Goal: Task Accomplishment & Management: Use online tool/utility

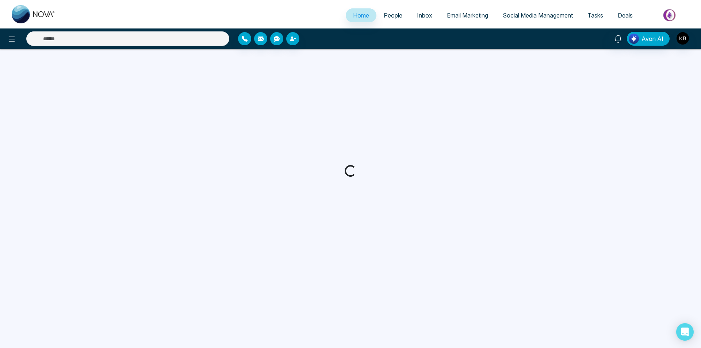
select select "*"
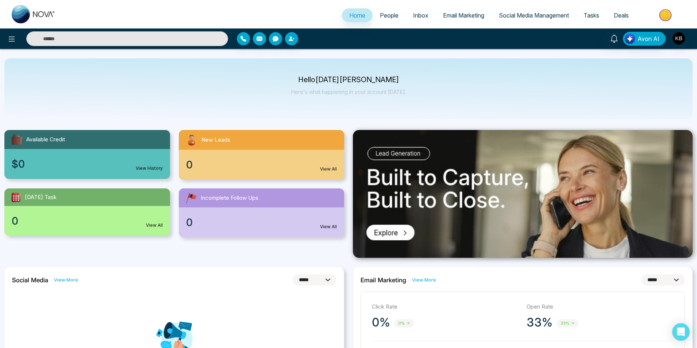
click at [386, 17] on span "People" at bounding box center [389, 15] width 19 height 7
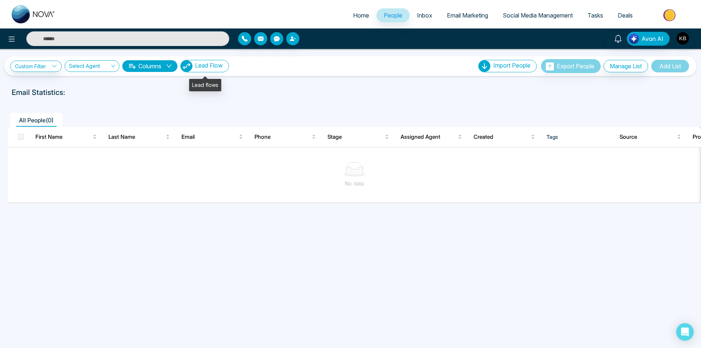
click at [217, 64] on span "Lead Flow" at bounding box center [209, 65] width 28 height 7
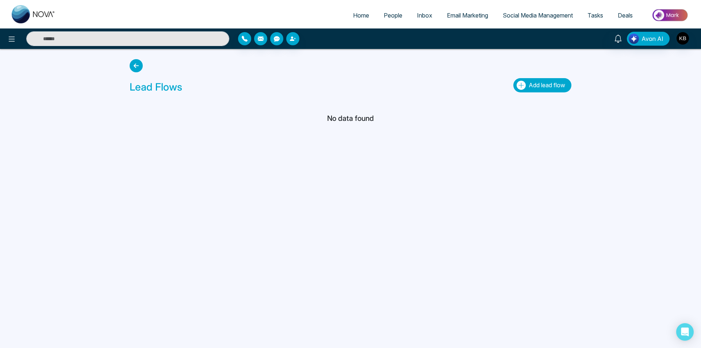
click at [539, 83] on span "Add lead flow" at bounding box center [547, 84] width 37 height 7
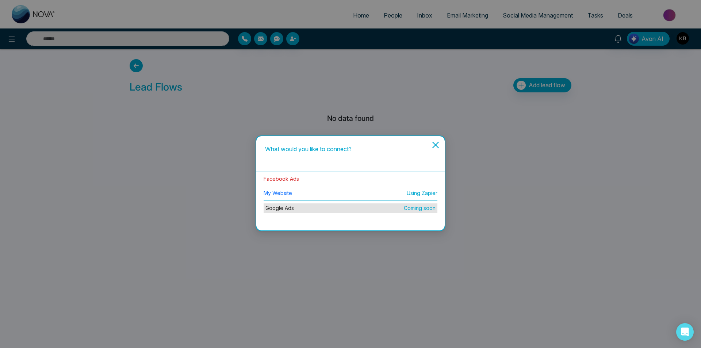
click at [292, 177] on link "Facebook Ads" at bounding box center [281, 179] width 35 height 6
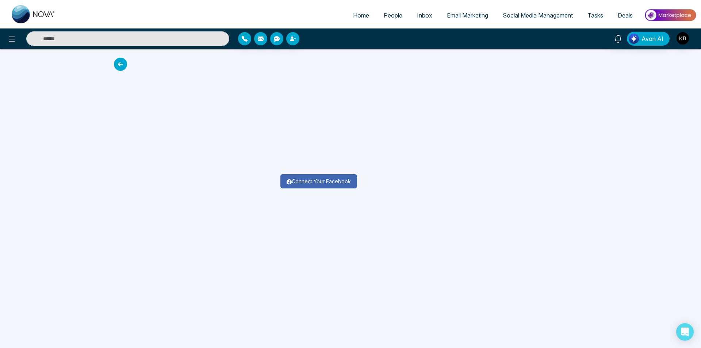
click at [330, 180] on button "Connect Your Facebook" at bounding box center [318, 181] width 77 height 14
click at [316, 183] on button "Connect Your Facebook" at bounding box center [318, 181] width 77 height 14
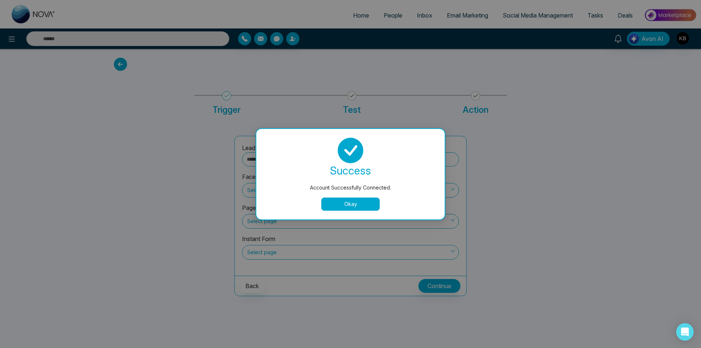
click at [369, 203] on button "Okay" at bounding box center [350, 204] width 58 height 13
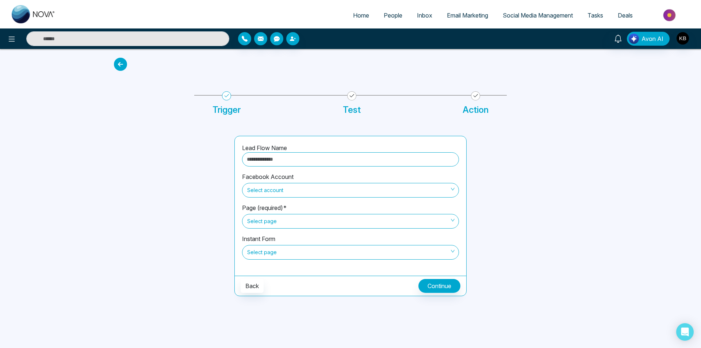
click at [392, 158] on input "text" at bounding box center [350, 159] width 217 height 14
click at [448, 254] on span "Select page" at bounding box center [350, 252] width 207 height 12
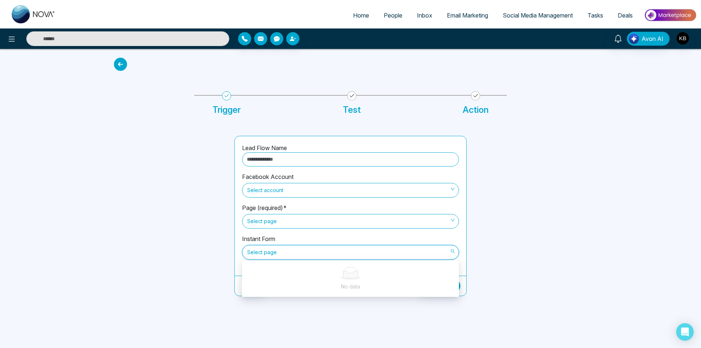
click at [421, 254] on span "Select page" at bounding box center [350, 252] width 207 height 12
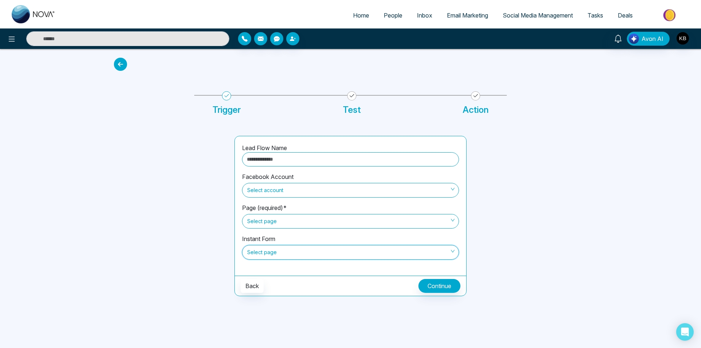
click at [411, 222] on span "Select page" at bounding box center [350, 221] width 207 height 12
click at [380, 181] on div "Select account" at bounding box center [350, 189] width 217 height 16
click at [379, 187] on span "Select account" at bounding box center [350, 190] width 207 height 12
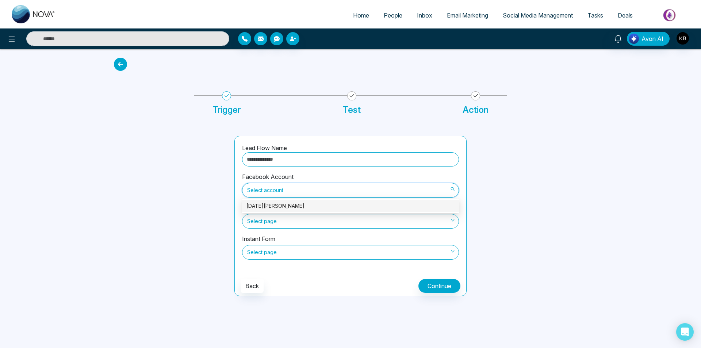
click at [386, 149] on div "Lead Flow Name" at bounding box center [350, 157] width 217 height 29
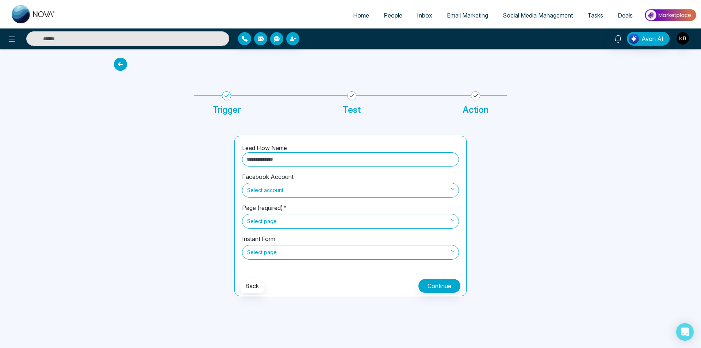
click at [380, 196] on span "Select account" at bounding box center [350, 190] width 207 height 12
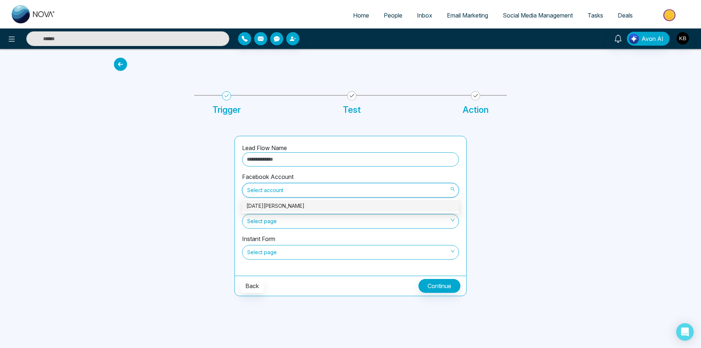
click at [365, 207] on div "[DATE][PERSON_NAME]" at bounding box center [350, 206] width 208 height 8
click at [358, 221] on span "Select page" at bounding box center [350, 221] width 207 height 12
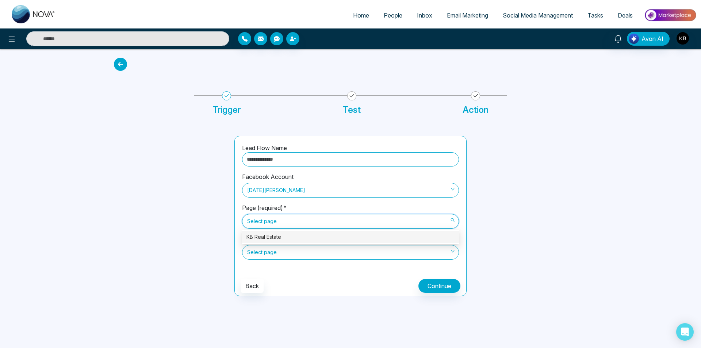
click at [348, 236] on div "KB Real Estate" at bounding box center [350, 237] width 208 height 8
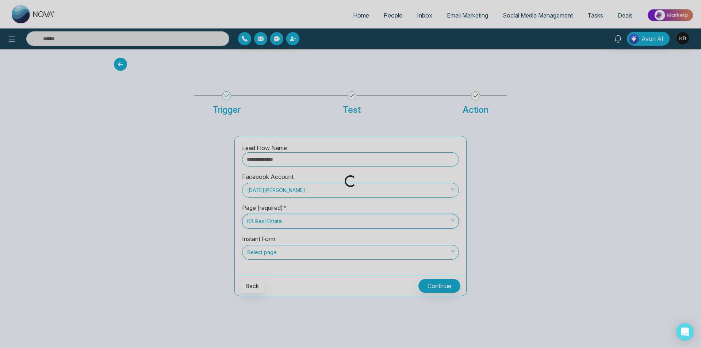
click at [342, 254] on span "Select page" at bounding box center [350, 252] width 207 height 12
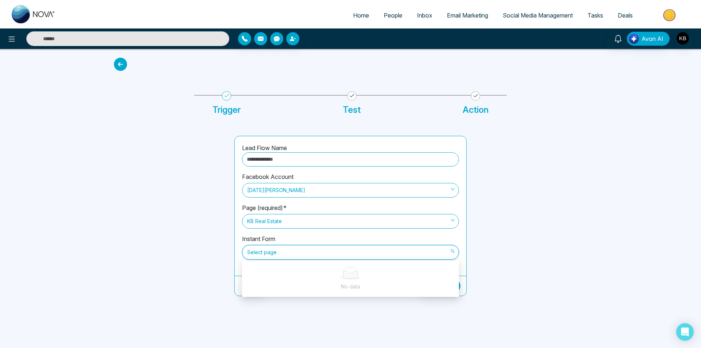
click at [351, 282] on div "No data" at bounding box center [350, 279] width 208 height 24
click at [351, 162] on input "text" at bounding box center [350, 159] width 217 height 14
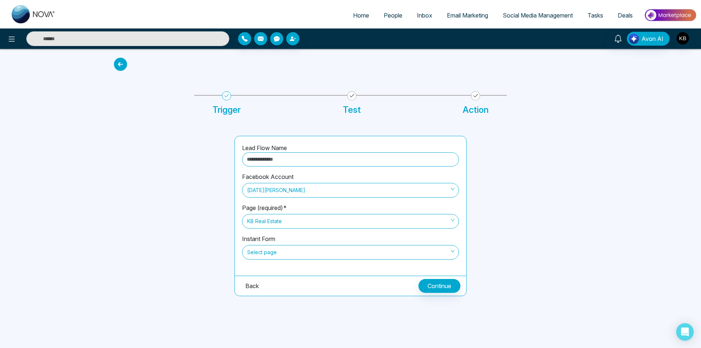
click at [245, 283] on button "Back" at bounding box center [252, 286] width 23 height 14
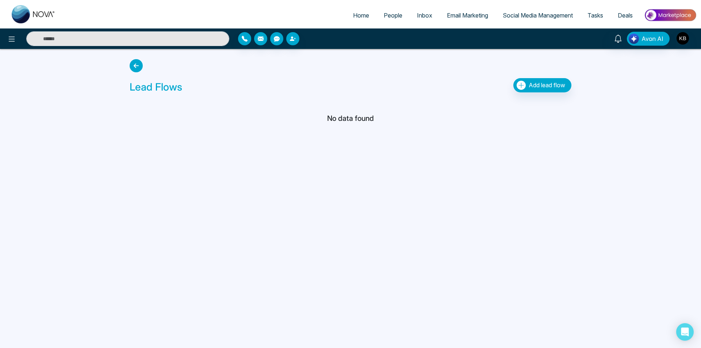
click at [138, 64] on icon at bounding box center [136, 65] width 13 height 13
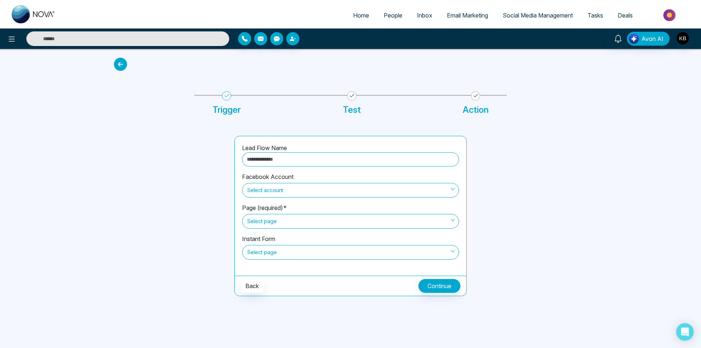
click at [121, 62] on icon at bounding box center [120, 64] width 13 height 13
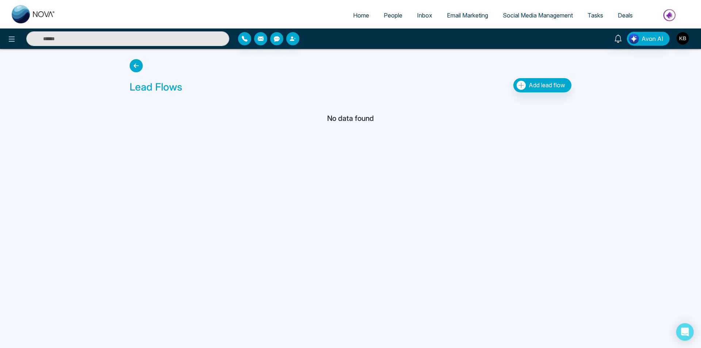
click at [364, 15] on span "Home" at bounding box center [361, 15] width 16 height 7
select select "*"
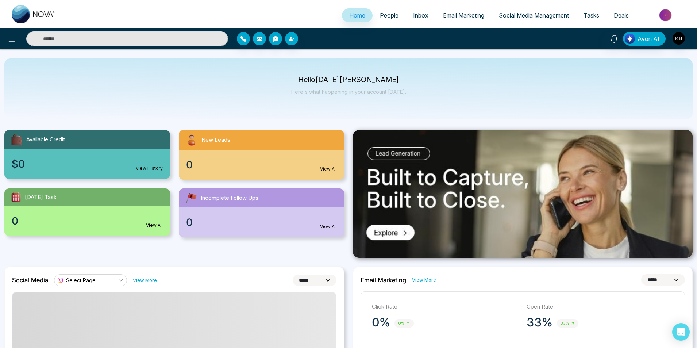
click at [594, 14] on span "Tasks" at bounding box center [592, 15] width 16 height 7
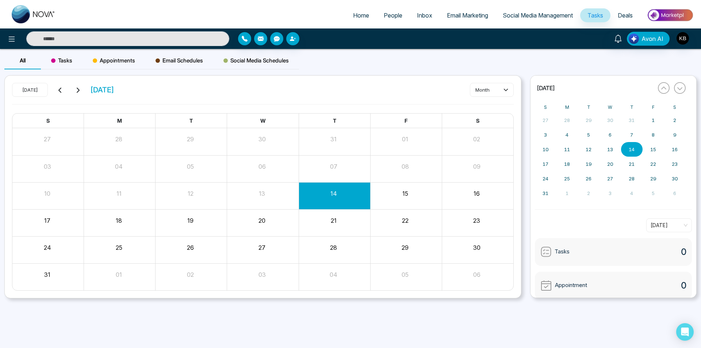
click at [629, 18] on span "Deals" at bounding box center [625, 15] width 15 height 7
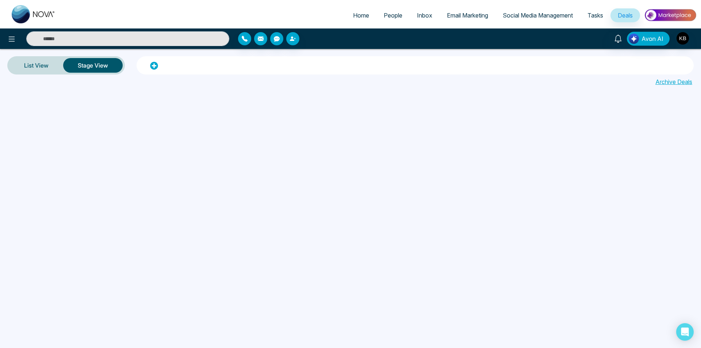
click at [671, 16] on img at bounding box center [670, 15] width 53 height 16
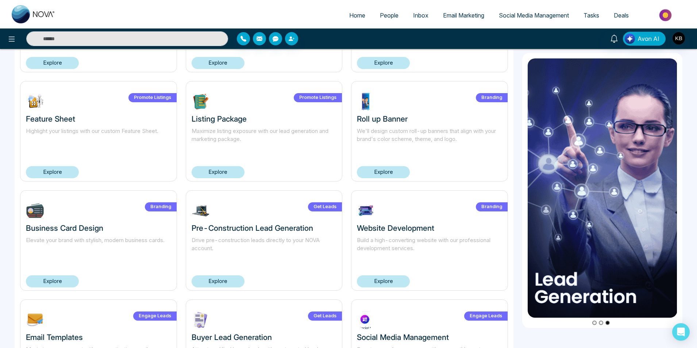
scroll to position [418, 0]
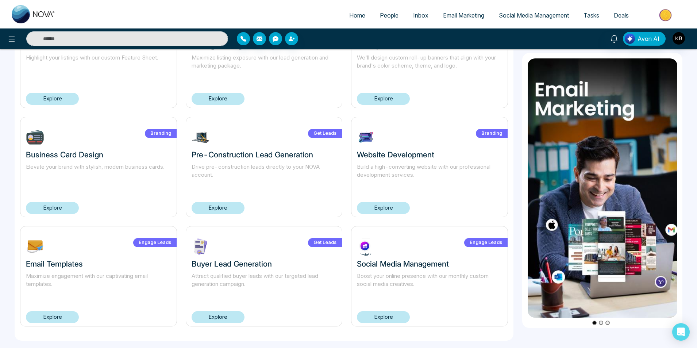
click at [236, 210] on link "Explore" at bounding box center [218, 208] width 53 height 12
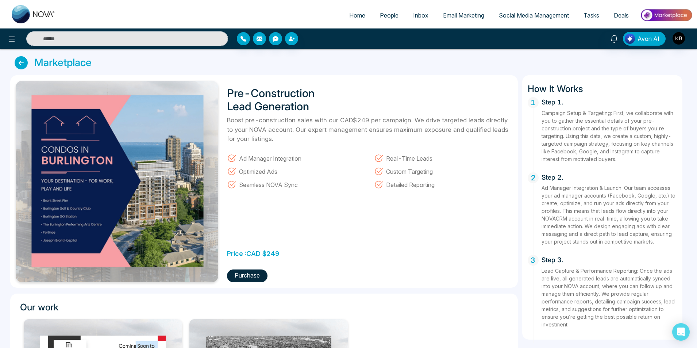
scroll to position [73, 0]
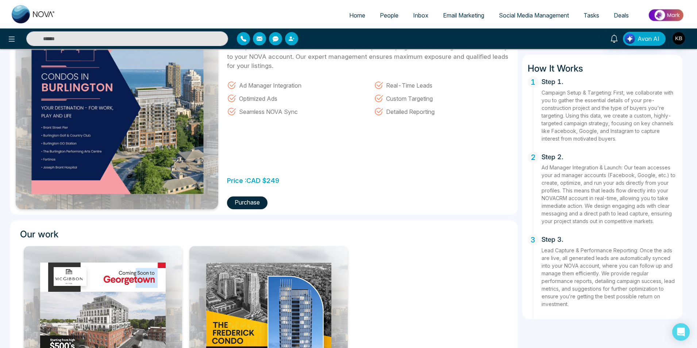
click at [254, 201] on button "Purchase" at bounding box center [247, 202] width 41 height 13
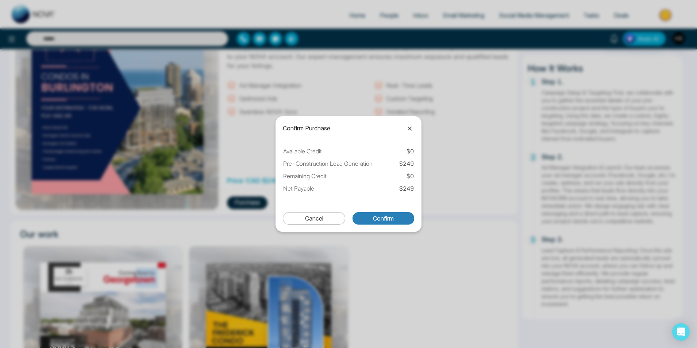
click at [387, 217] on button "Confirm" at bounding box center [384, 218] width 62 height 12
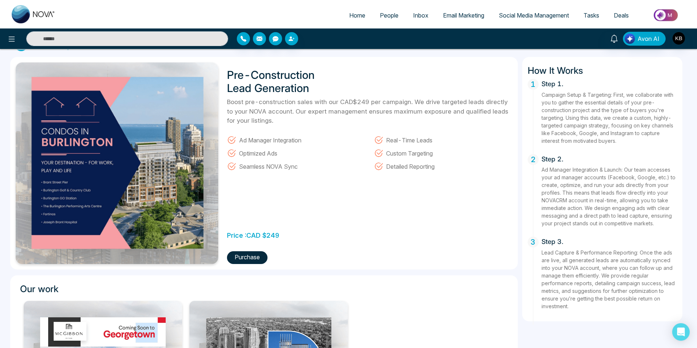
scroll to position [0, 0]
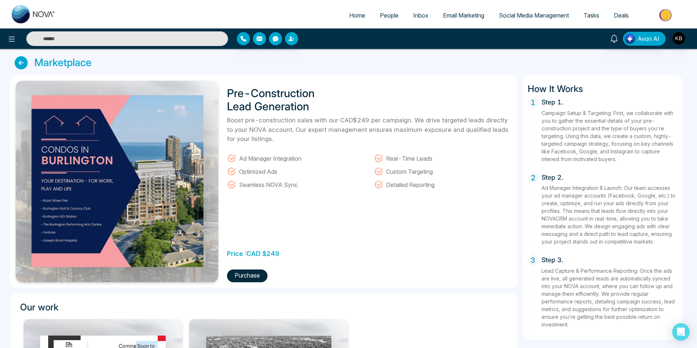
click at [16, 61] on icon at bounding box center [21, 62] width 13 height 13
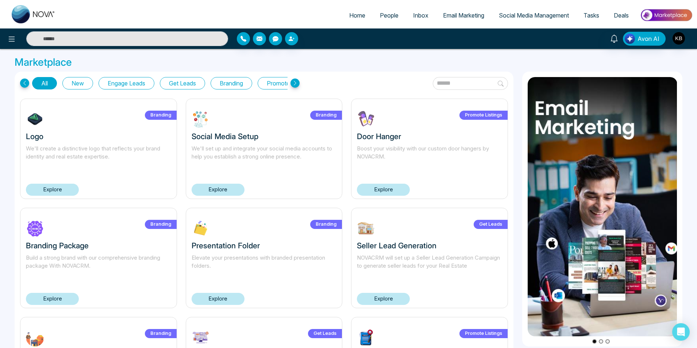
click at [198, 83] on button "Get Leads" at bounding box center [182, 83] width 45 height 12
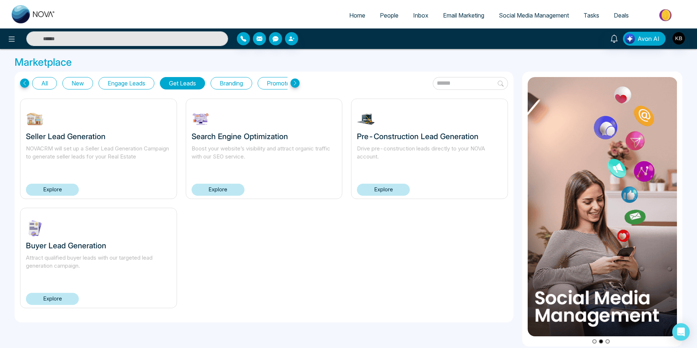
click at [135, 84] on button "Engage Leads" at bounding box center [127, 83] width 56 height 12
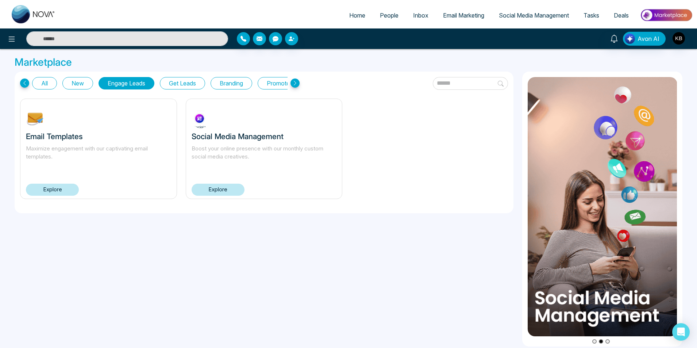
click at [64, 193] on link "Explore" at bounding box center [52, 190] width 53 height 12
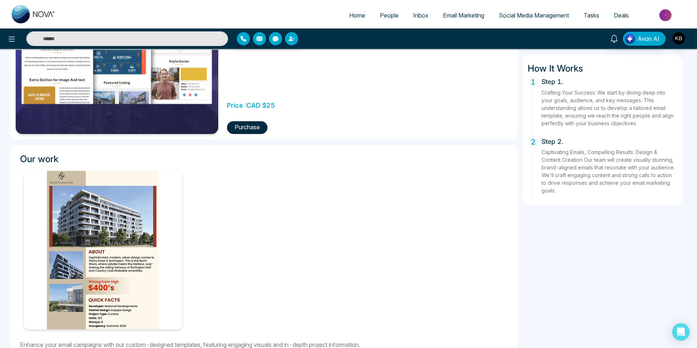
scroll to position [162, 0]
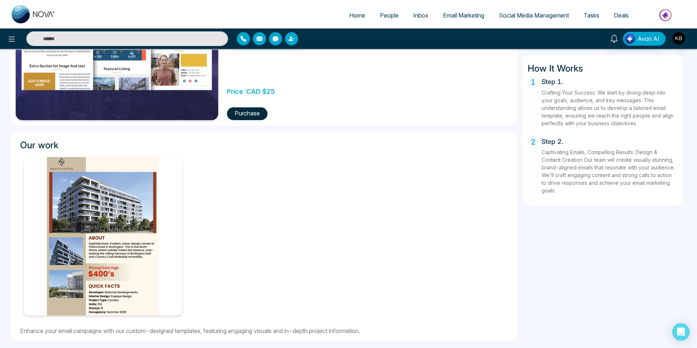
click at [142, 200] on img at bounding box center [103, 236] width 158 height 158
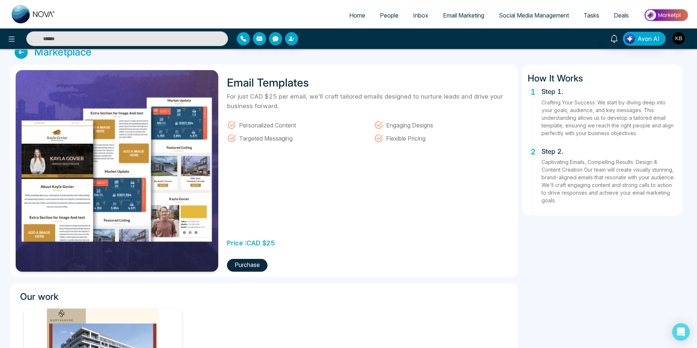
scroll to position [0, 0]
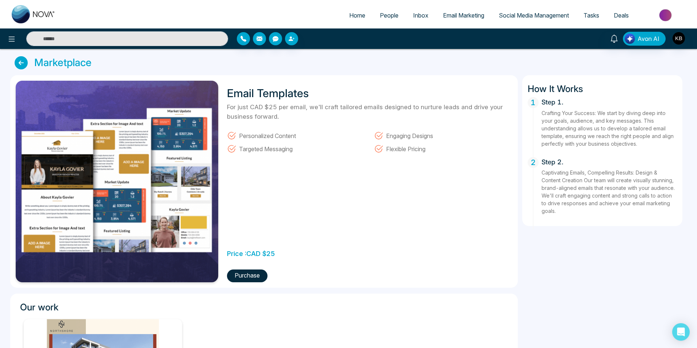
click at [15, 60] on icon at bounding box center [21, 62] width 13 height 13
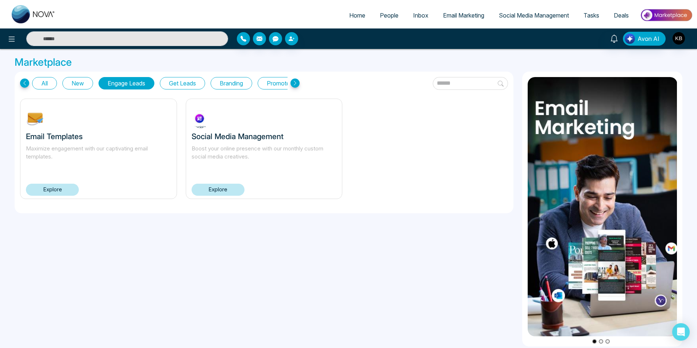
click at [231, 188] on link "Explore" at bounding box center [218, 190] width 53 height 12
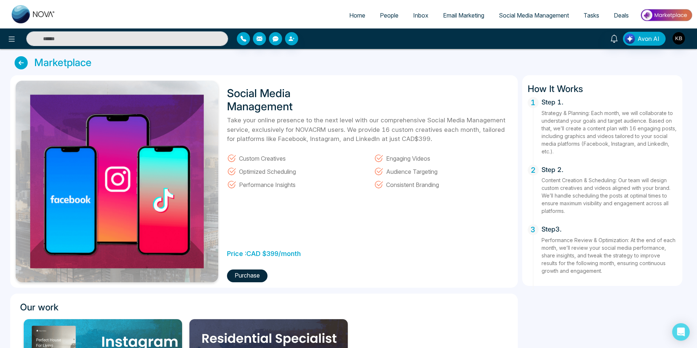
click at [17, 60] on icon at bounding box center [21, 62] width 13 height 13
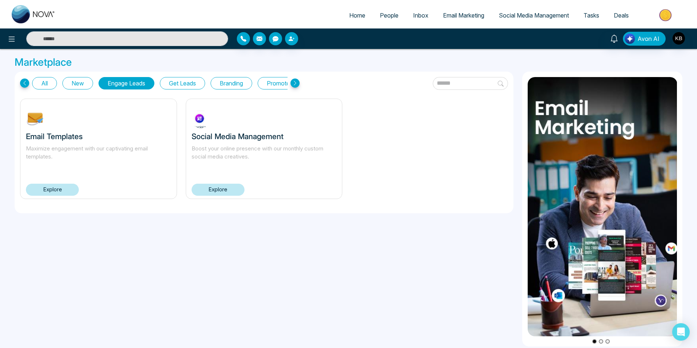
click at [188, 83] on button "Get Leads" at bounding box center [182, 83] width 45 height 12
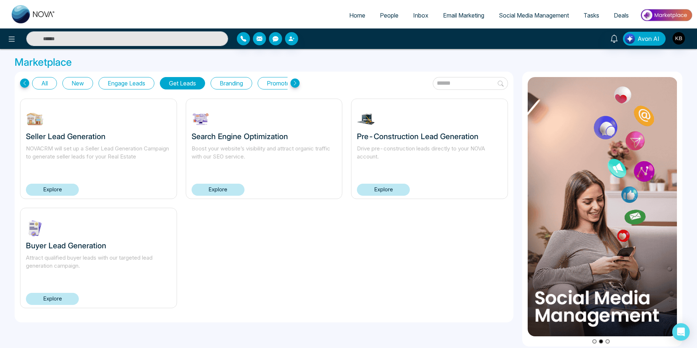
click at [241, 81] on button "Branding" at bounding box center [232, 83] width 42 height 12
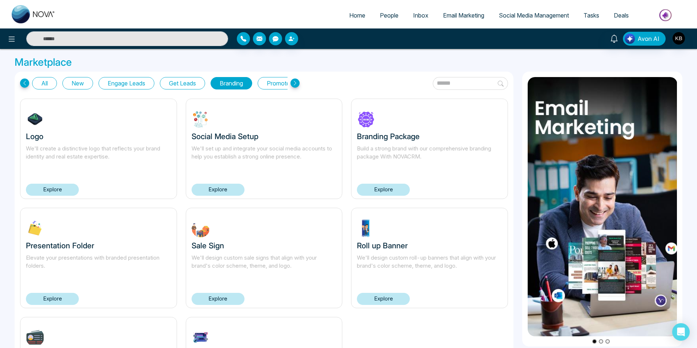
click at [195, 83] on button "Get Leads" at bounding box center [182, 83] width 45 height 12
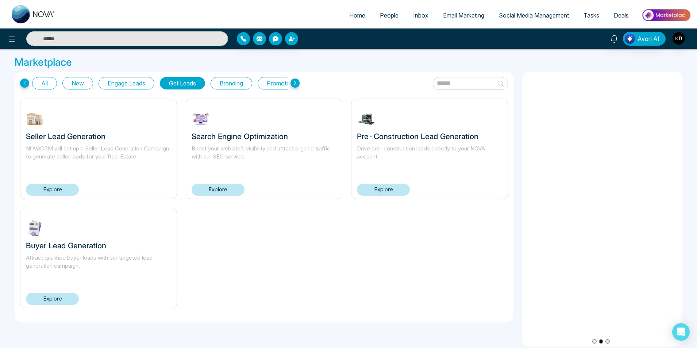
scroll to position [6, 0]
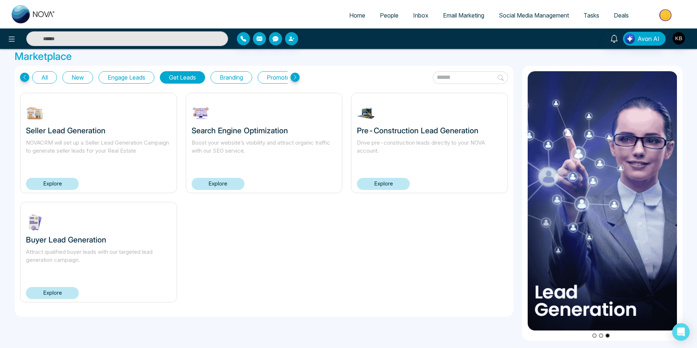
click at [71, 287] on link "Explore" at bounding box center [52, 293] width 53 height 12
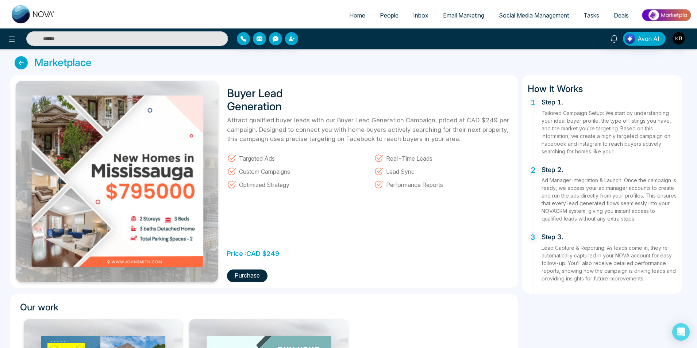
click at [24, 63] on icon at bounding box center [21, 62] width 13 height 13
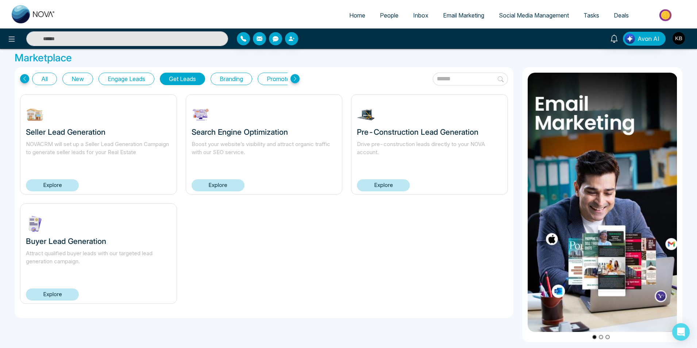
scroll to position [6, 0]
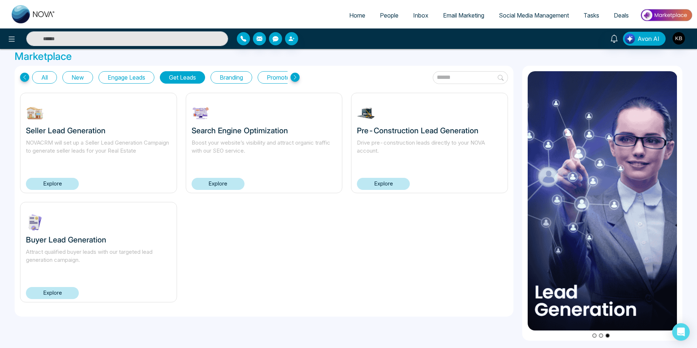
click at [394, 185] on link "Explore" at bounding box center [383, 184] width 53 height 12
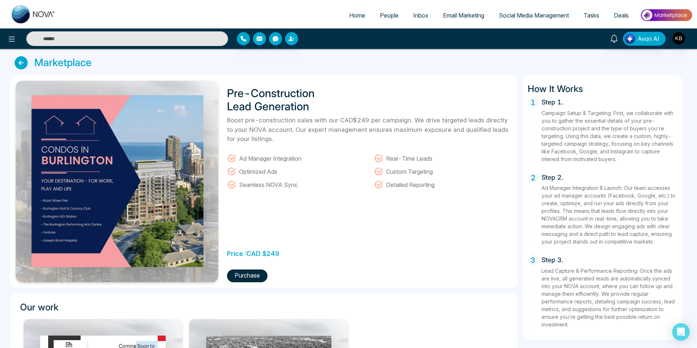
click at [358, 11] on link "Home" at bounding box center [357, 15] width 31 height 14
select select "*"
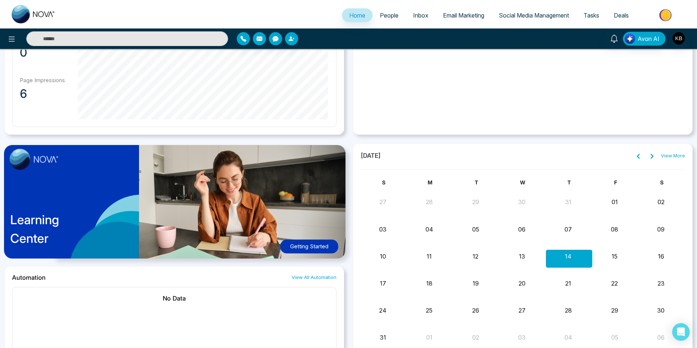
scroll to position [548, 0]
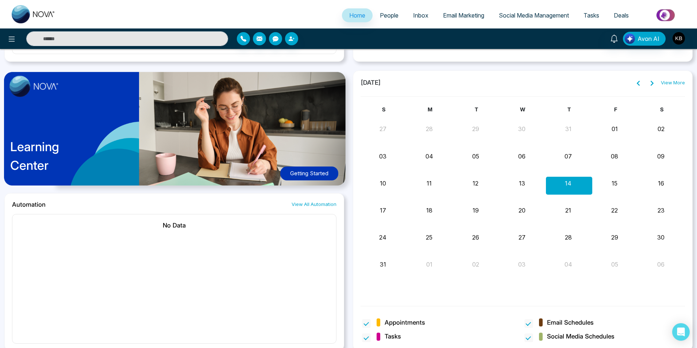
click at [313, 174] on button "Getting Started" at bounding box center [309, 173] width 58 height 14
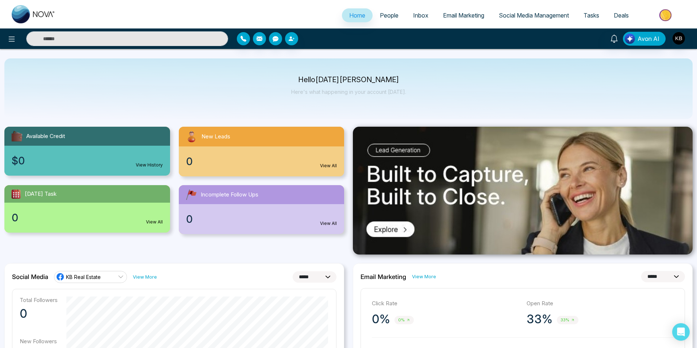
scroll to position [3, 0]
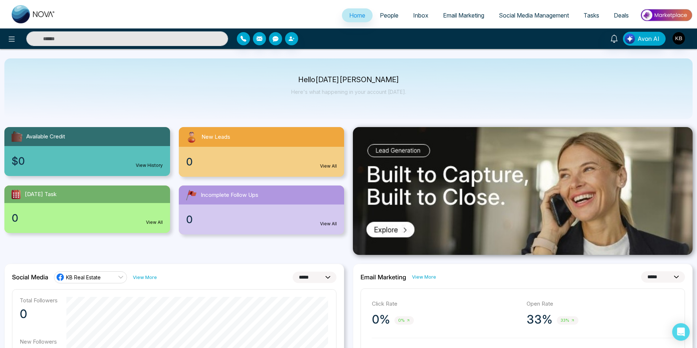
click at [386, 15] on span "People" at bounding box center [389, 15] width 19 height 7
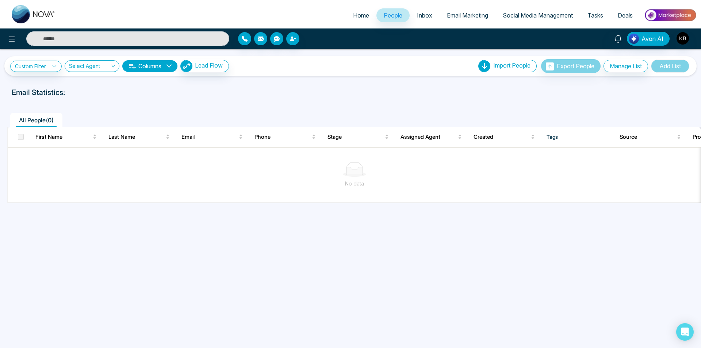
click at [430, 15] on link "Inbox" at bounding box center [425, 15] width 30 height 14
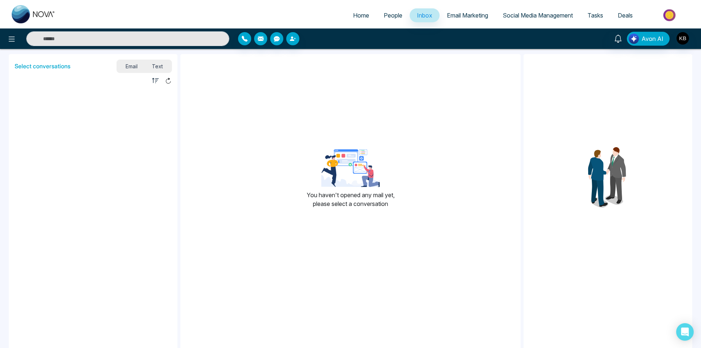
click at [472, 12] on span "Email Marketing" at bounding box center [467, 15] width 41 height 7
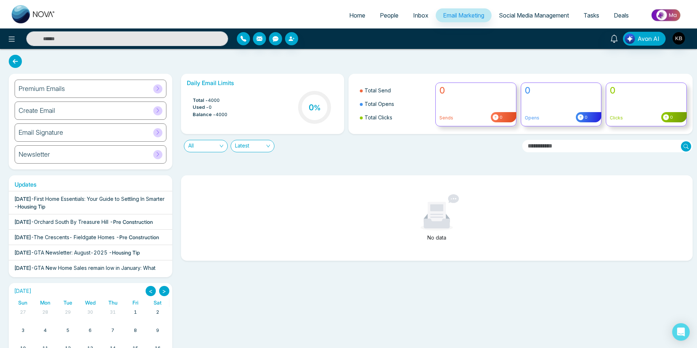
click at [125, 198] on span "First Home Essentials: Your Guide to Settling In Smarter" at bounding box center [99, 199] width 131 height 6
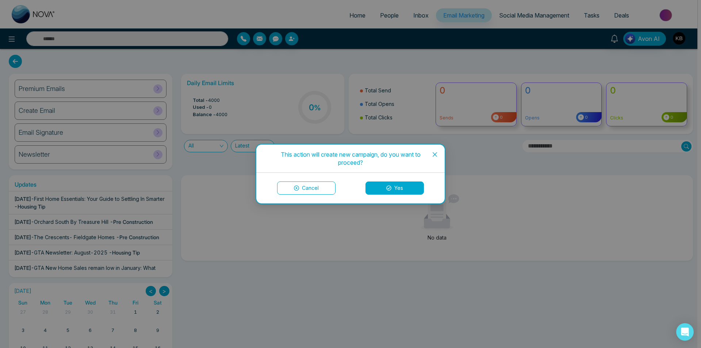
click at [435, 149] on span "Close" at bounding box center [435, 155] width 20 height 20
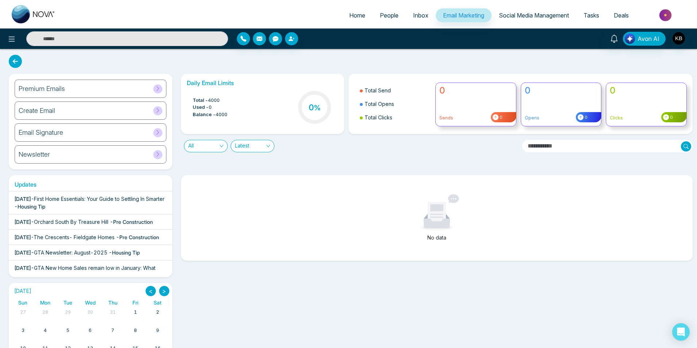
click at [537, 14] on span "Social Media Management" at bounding box center [534, 15] width 70 height 7
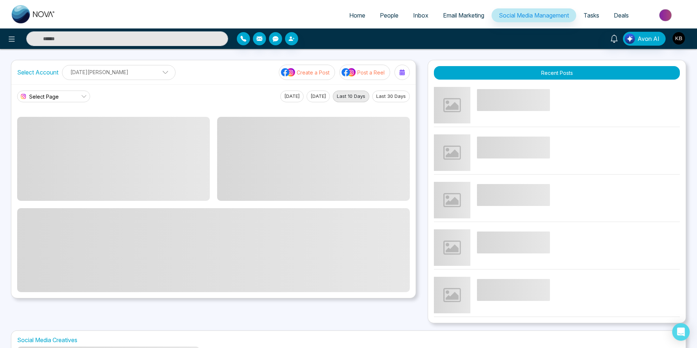
click at [598, 14] on span "Tasks" at bounding box center [592, 15] width 16 height 7
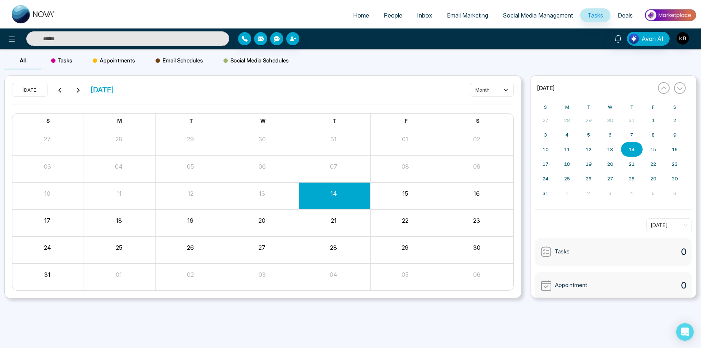
click at [631, 13] on span "Deals" at bounding box center [625, 15] width 15 height 7
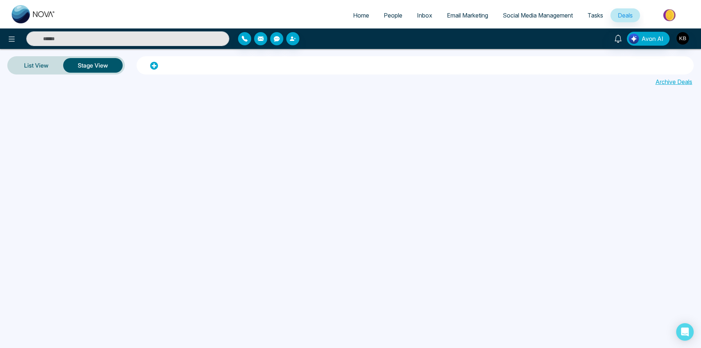
click at [664, 15] on img at bounding box center [670, 15] width 53 height 16
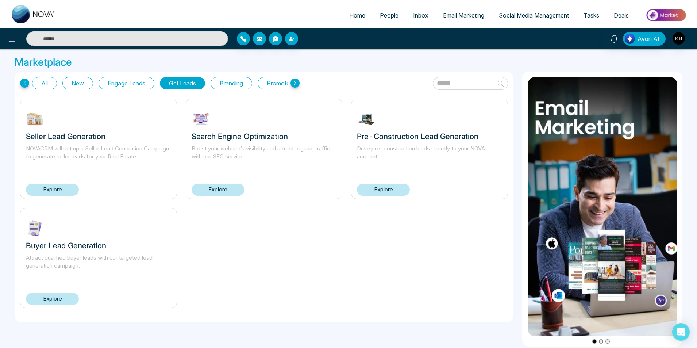
scroll to position [6, 0]
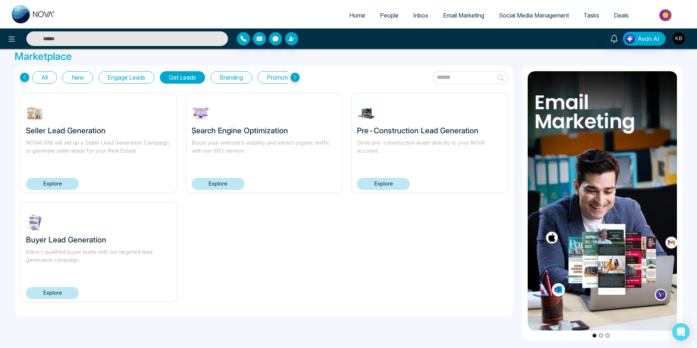
click at [581, 165] on img at bounding box center [603, 200] width 150 height 259
click at [643, 238] on img at bounding box center [603, 200] width 150 height 259
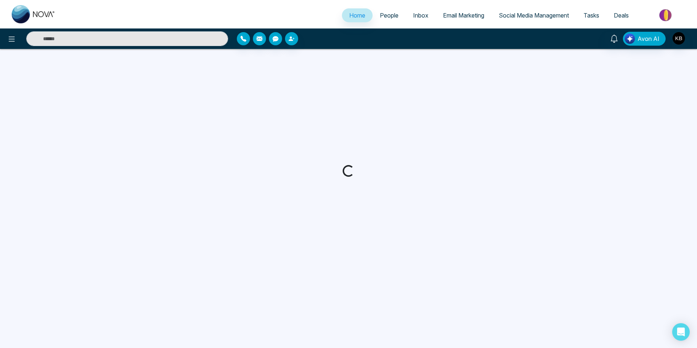
select select "*"
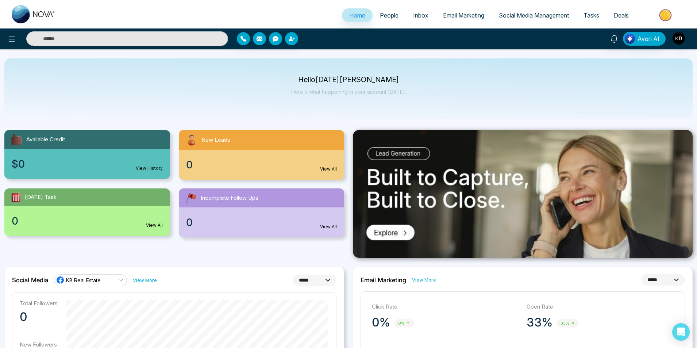
click at [396, 235] on img at bounding box center [523, 194] width 340 height 128
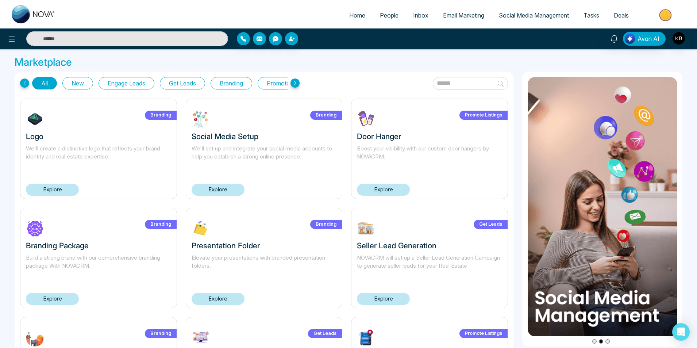
click at [78, 79] on button "New" at bounding box center [77, 83] width 31 height 12
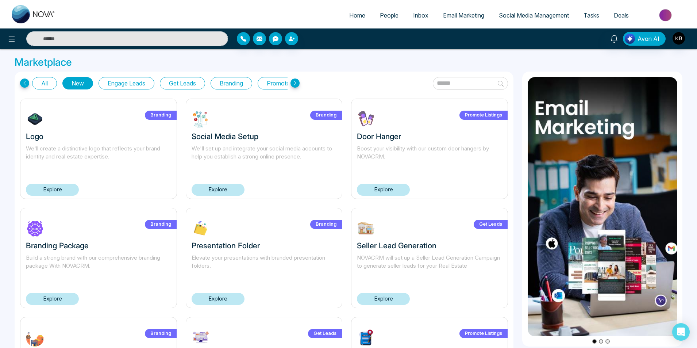
click at [295, 80] on icon at bounding box center [295, 82] width 9 height 9
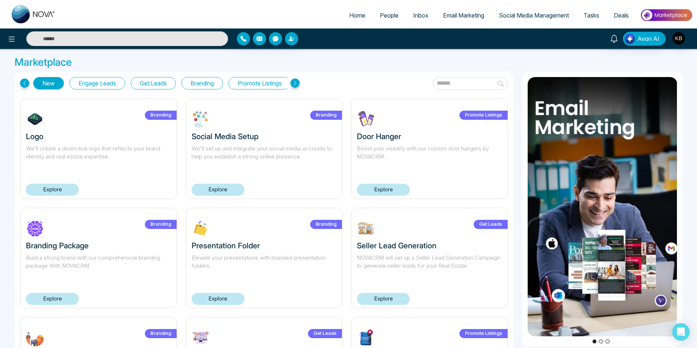
scroll to position [0, 37]
click at [277, 82] on button "Promote Listings" at bounding box center [253, 83] width 62 height 12
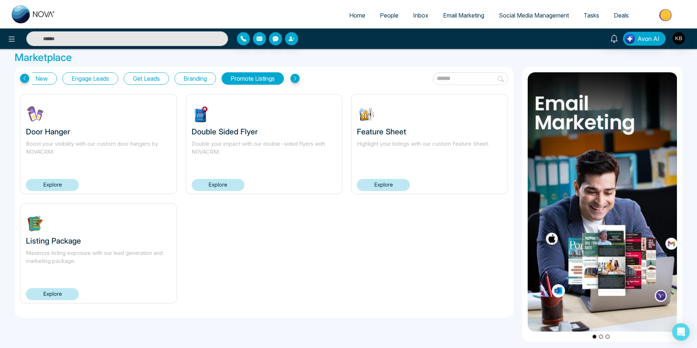
scroll to position [6, 0]
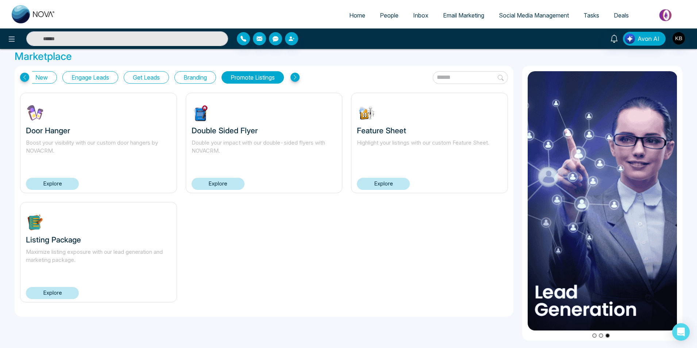
click at [62, 290] on link "Explore" at bounding box center [52, 293] width 53 height 12
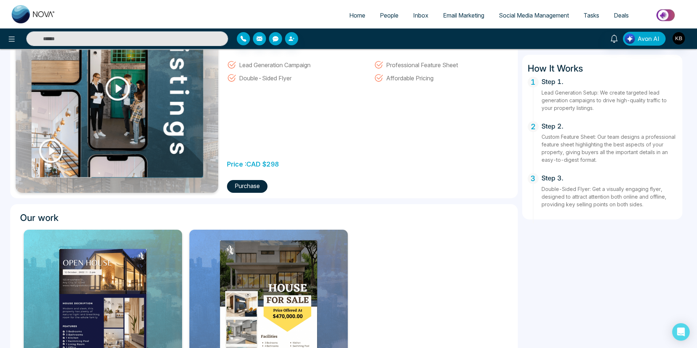
scroll to position [89, 0]
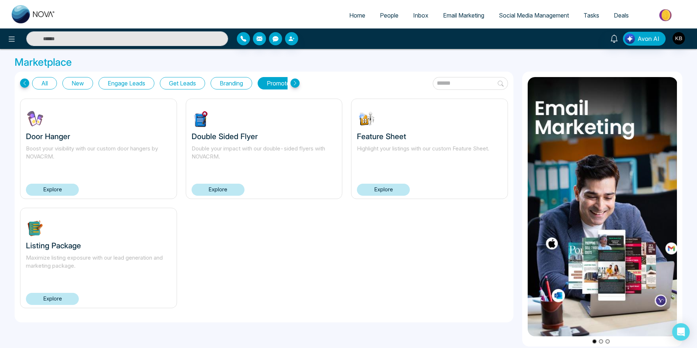
click at [243, 81] on button "Branding" at bounding box center [232, 83] width 42 height 12
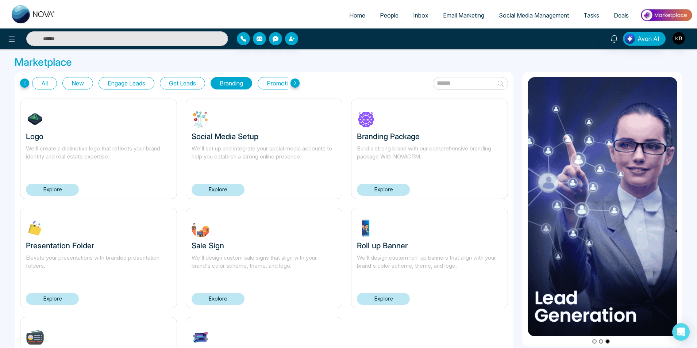
click at [182, 87] on button "Get Leads" at bounding box center [182, 83] width 45 height 12
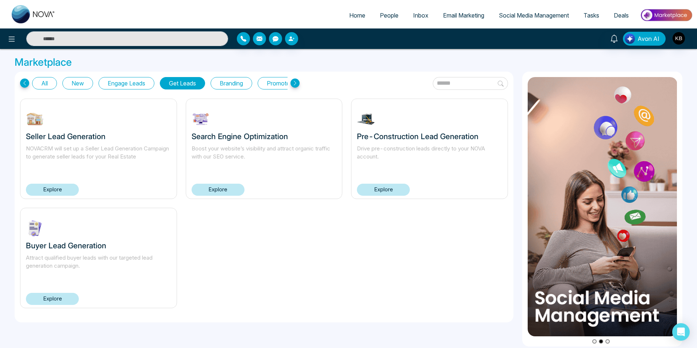
click at [76, 77] on button "New" at bounding box center [77, 83] width 31 height 12
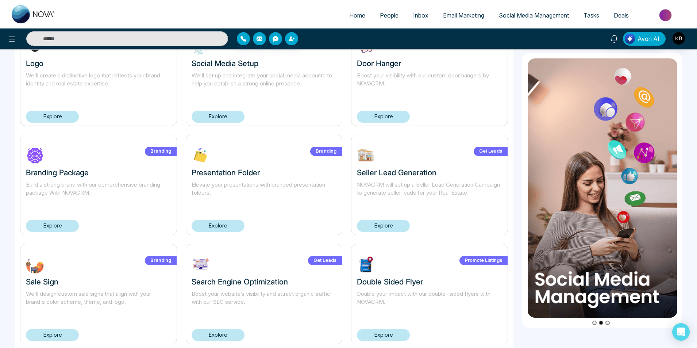
scroll to position [146, 0]
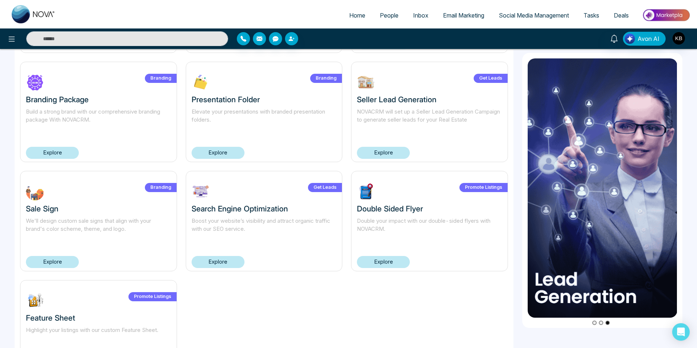
click at [228, 150] on link "Explore" at bounding box center [218, 153] width 53 height 12
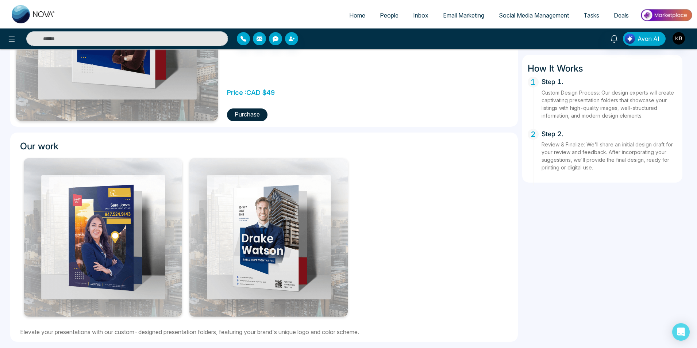
scroll to position [162, 0]
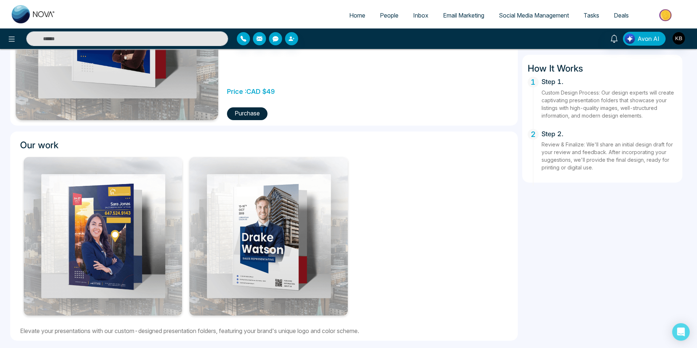
click at [147, 233] on img at bounding box center [103, 236] width 158 height 158
click at [303, 233] on img at bounding box center [268, 236] width 158 height 158
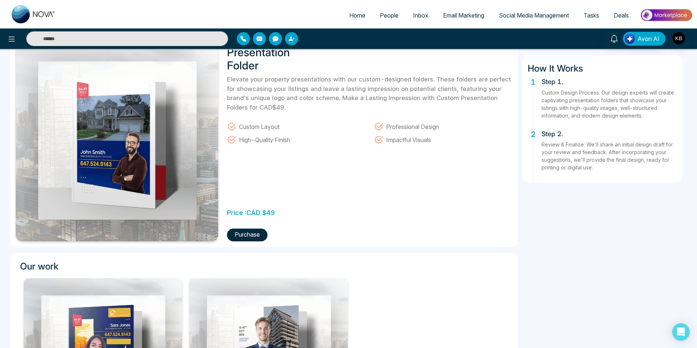
scroll to position [16, 0]
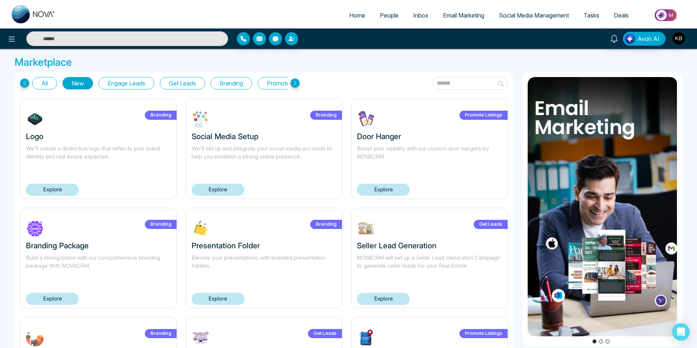
click at [294, 81] on icon at bounding box center [295, 82] width 9 height 9
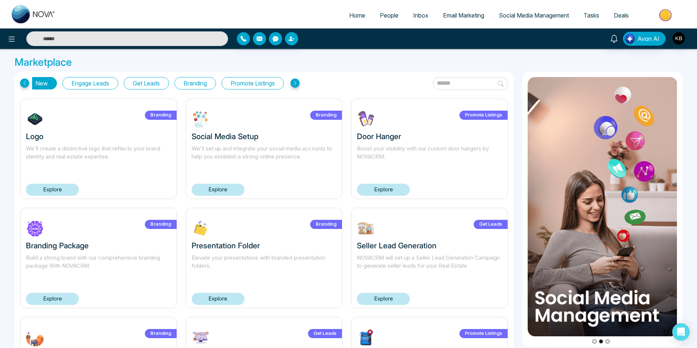
click at [21, 78] on div "All New Engage Leads Get Leads Branding Promote Listings" at bounding box center [160, 83] width 280 height 12
click at [26, 83] on icon at bounding box center [24, 82] width 9 height 9
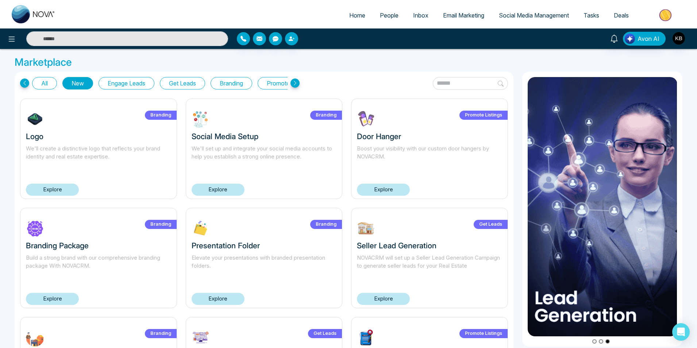
click at [593, 14] on span "Tasks" at bounding box center [592, 15] width 16 height 7
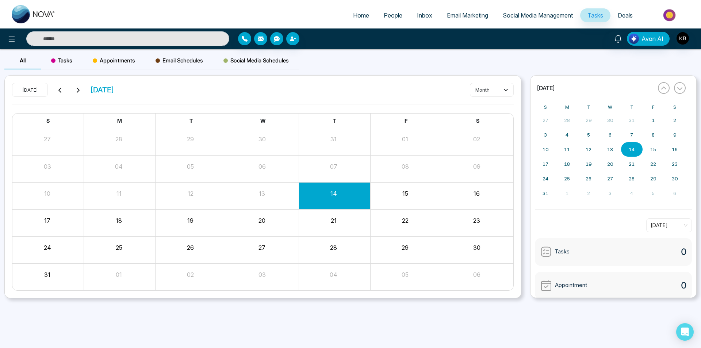
click at [579, 249] on div "Tasks 0" at bounding box center [613, 252] width 157 height 28
click at [623, 13] on span "Deals" at bounding box center [625, 15] width 15 height 7
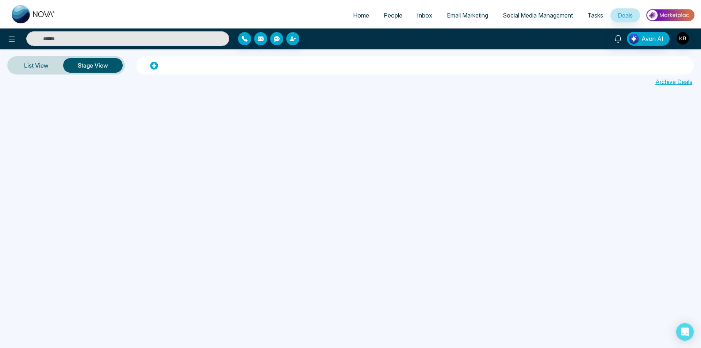
click at [545, 14] on span "Social Media Management" at bounding box center [538, 15] width 70 height 7
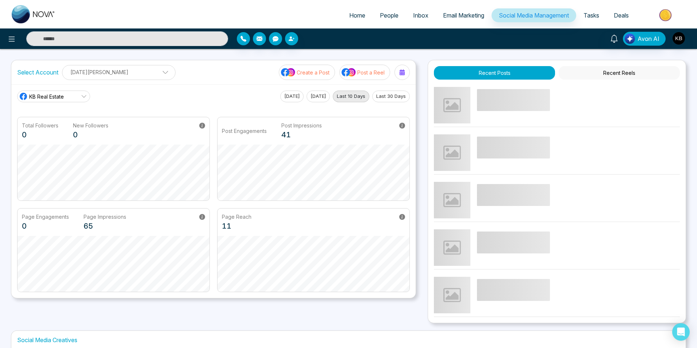
click at [307, 68] on button "Create a Post" at bounding box center [307, 72] width 56 height 15
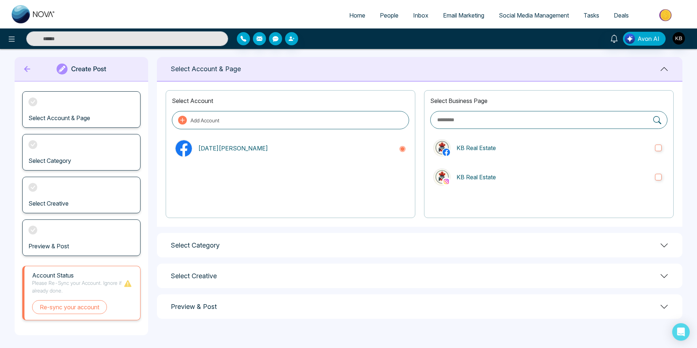
scroll to position [8, 0]
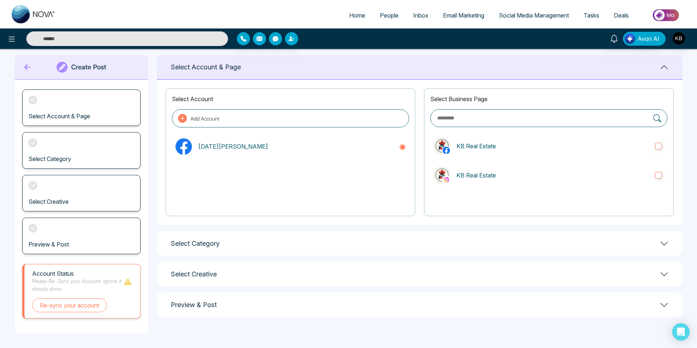
click at [26, 69] on icon at bounding box center [27, 67] width 6 height 6
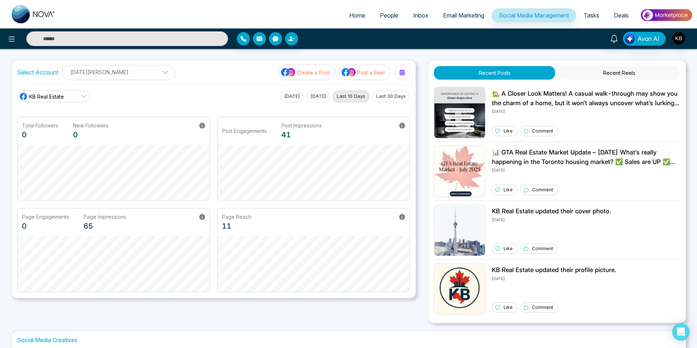
click at [196, 126] on div "Total Followers 0 New Followers 0" at bounding box center [114, 130] width 192 height 27
click at [583, 100] on p "🏡 A Closer Look Matters! A casual walk-through may show you the charm of a home…" at bounding box center [586, 98] width 188 height 19
click at [612, 64] on div "Recent Posts Recent Reels 🏡 A Closer Look Matters! A casual walk-through may sh…" at bounding box center [557, 191] width 258 height 263
click at [609, 73] on button "Recent Reels" at bounding box center [619, 73] width 121 height 14
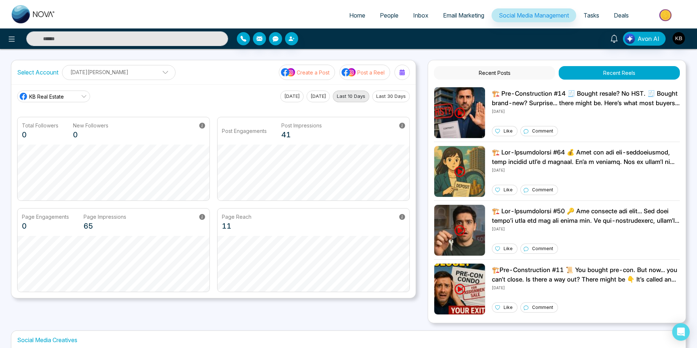
click at [511, 71] on button "Recent Posts" at bounding box center [494, 73] width 121 height 14
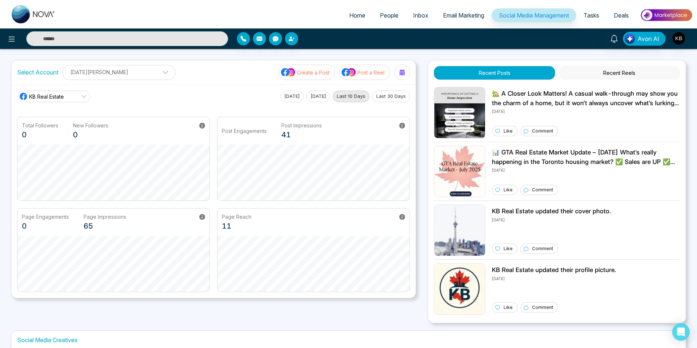
click at [300, 70] on p "Create a Post" at bounding box center [313, 73] width 33 height 8
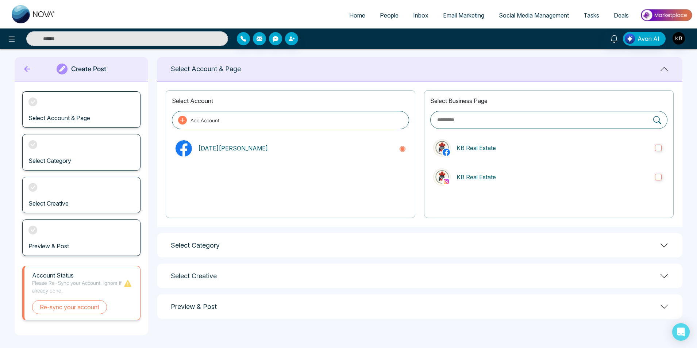
scroll to position [8, 0]
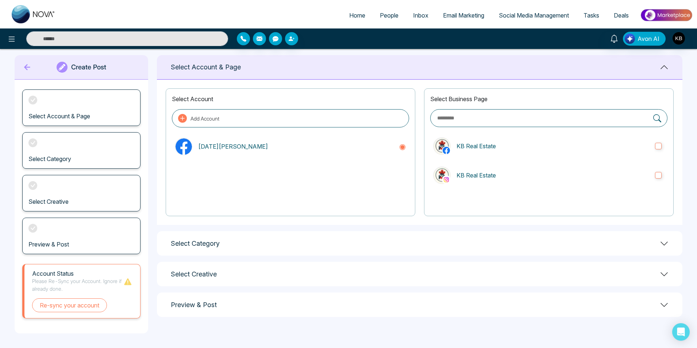
click at [58, 184] on div "Select Creative" at bounding box center [81, 193] width 118 height 37
click at [77, 119] on h3 "Select Account & Page" at bounding box center [59, 116] width 62 height 7
click at [469, 178] on p "KB Real Estate" at bounding box center [553, 175] width 193 height 9
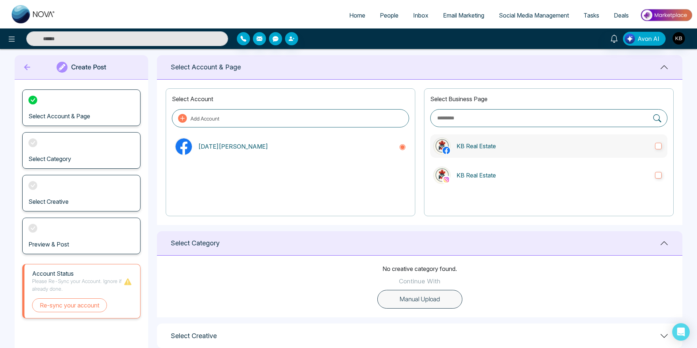
click at [583, 151] on label "KB Real Estate" at bounding box center [548, 145] width 237 height 23
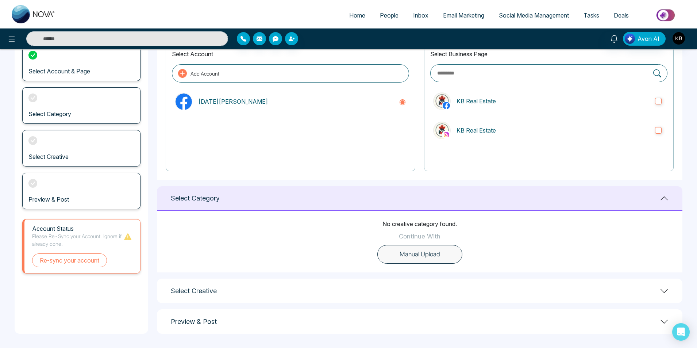
scroll to position [54, 0]
click at [258, 288] on div "Select Creative" at bounding box center [420, 290] width 526 height 24
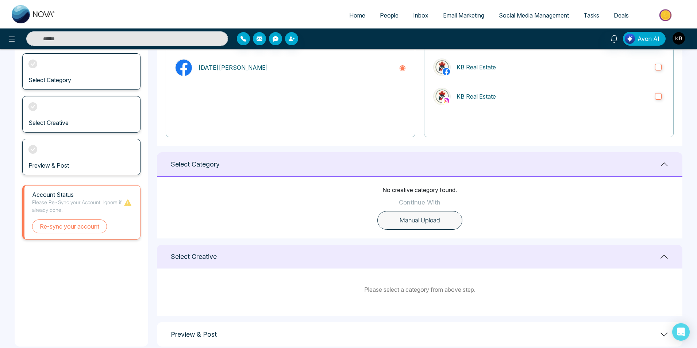
scroll to position [100, 0]
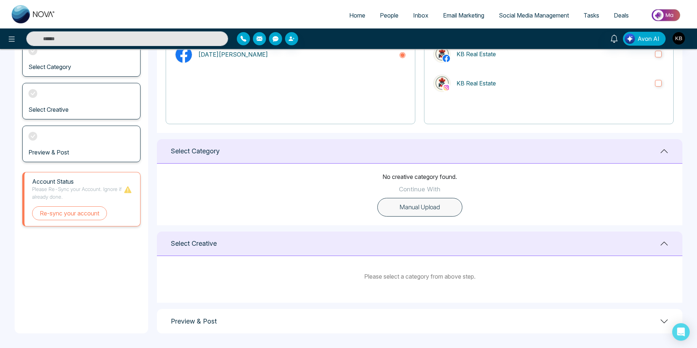
click at [268, 326] on div "Preview & Post" at bounding box center [420, 321] width 526 height 24
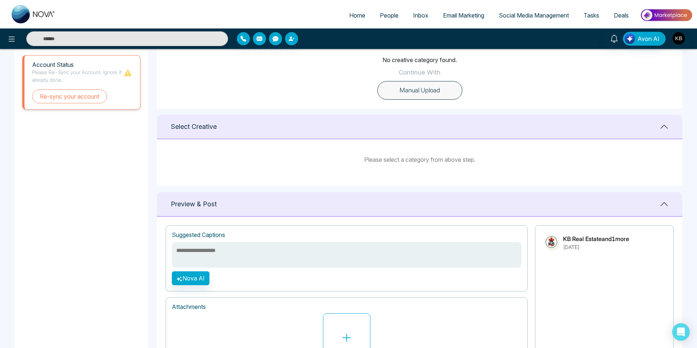
scroll to position [279, 0]
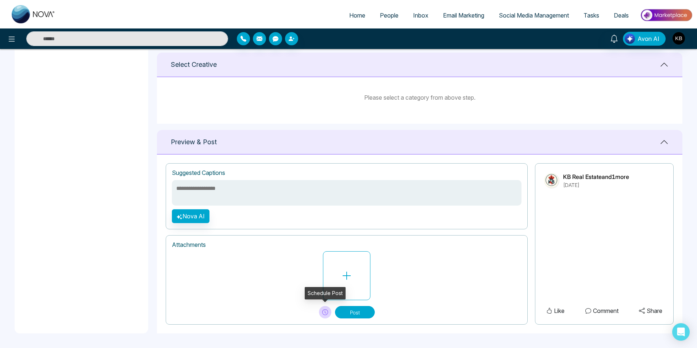
click at [328, 311] on button at bounding box center [325, 312] width 12 height 12
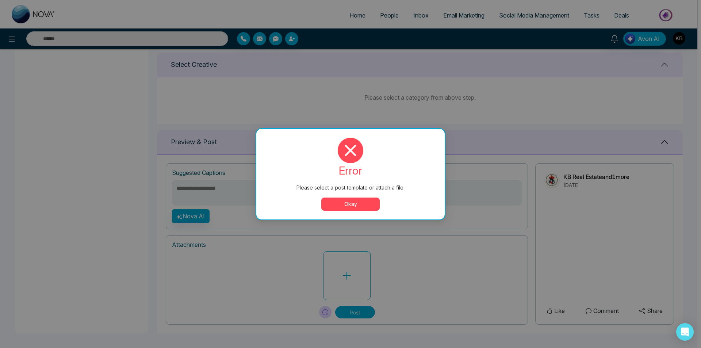
click at [362, 205] on button "Okay" at bounding box center [350, 204] width 58 height 13
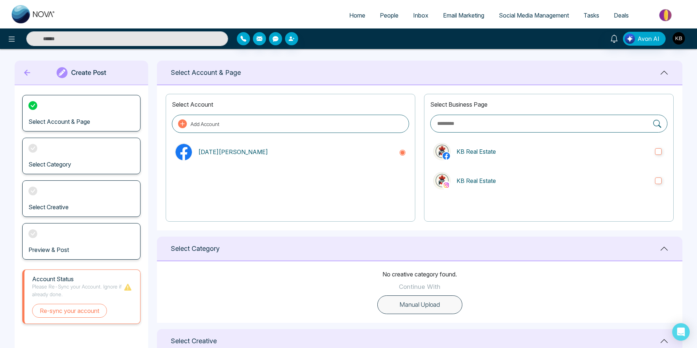
scroll to position [0, 0]
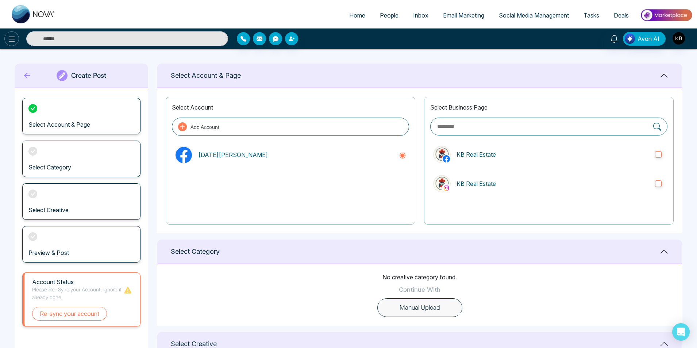
click at [14, 45] on button at bounding box center [11, 38] width 15 height 15
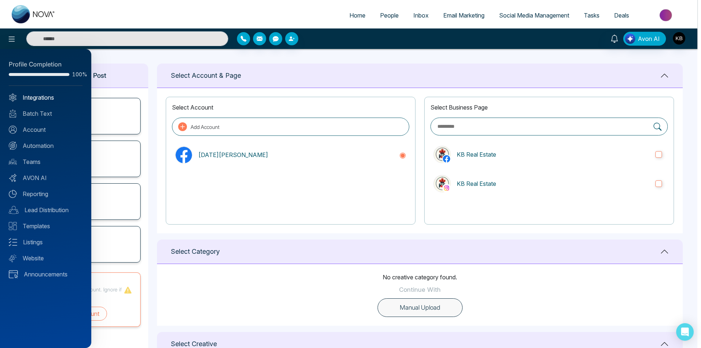
click at [37, 95] on link "Integrations" at bounding box center [46, 97] width 74 height 9
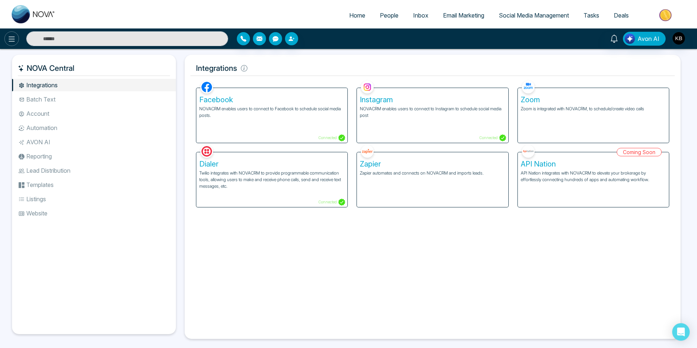
click at [11, 39] on icon at bounding box center [12, 39] width 6 height 5
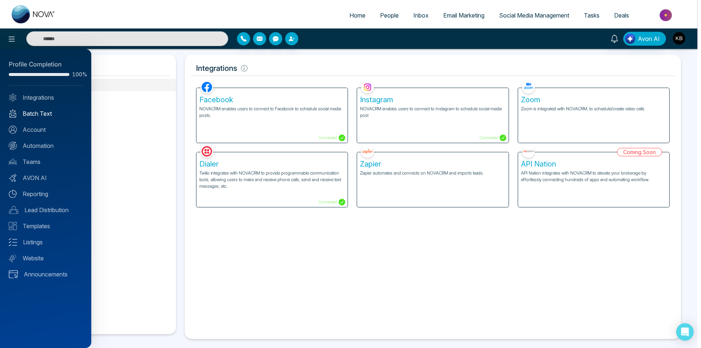
click at [35, 114] on link "Batch Text" at bounding box center [46, 113] width 74 height 9
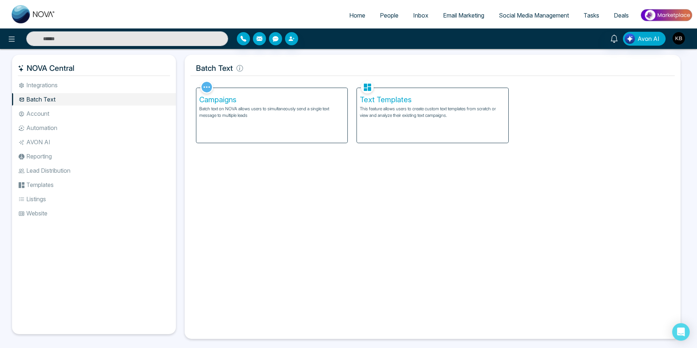
click at [409, 116] on p "This feature allows users to create custom text templates from scratch or view …" at bounding box center [432, 112] width 145 height 13
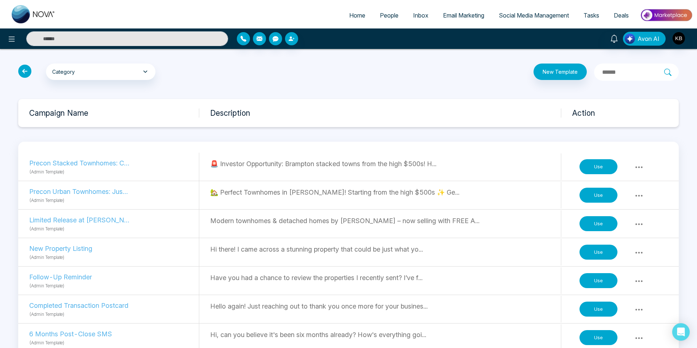
click at [24, 69] on icon at bounding box center [24, 71] width 13 height 13
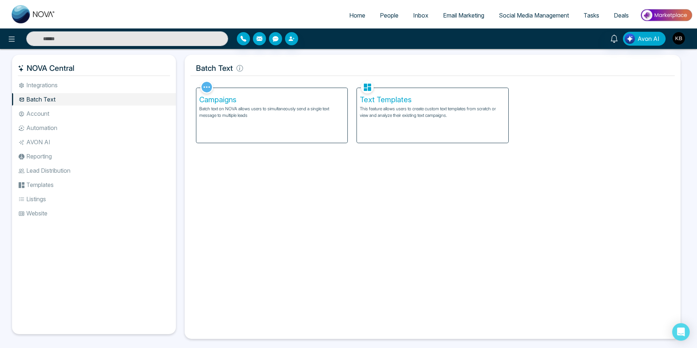
click at [299, 120] on div "Campaigns Batch text on NOVA allows users to simultaneously send a single text …" at bounding box center [271, 115] width 151 height 55
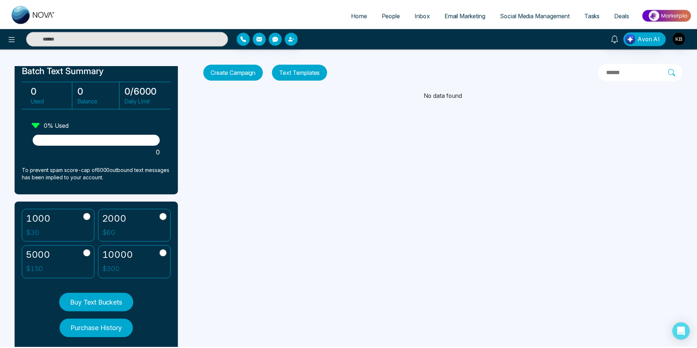
scroll to position [60, 0]
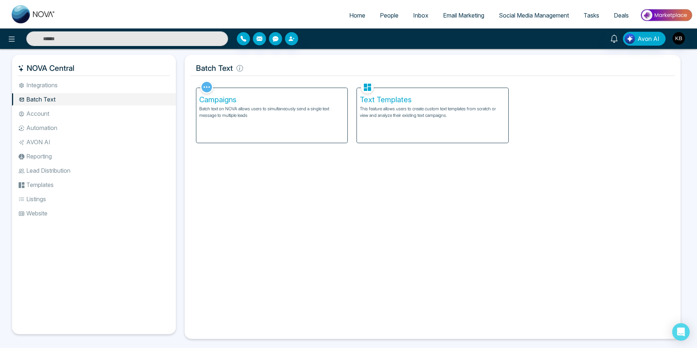
click at [35, 116] on li "Account" at bounding box center [94, 113] width 164 height 12
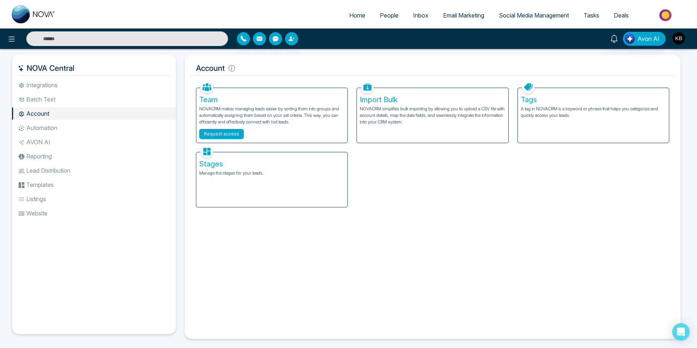
click at [233, 133] on button "Request access" at bounding box center [221, 134] width 45 height 10
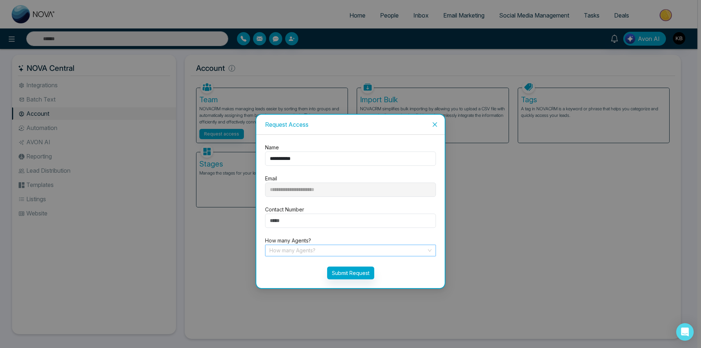
click at [324, 250] on input "search" at bounding box center [347, 250] width 157 height 11
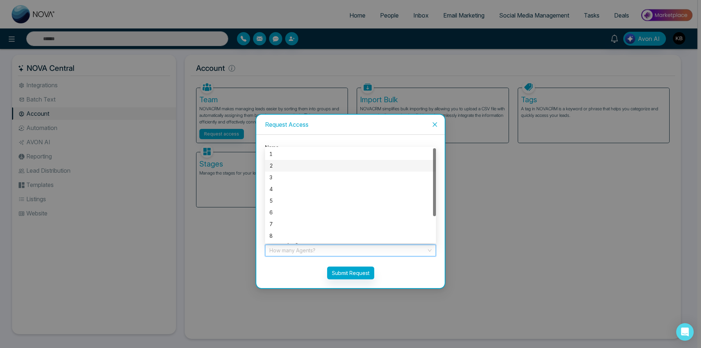
click at [285, 164] on div "2" at bounding box center [350, 166] width 162 height 8
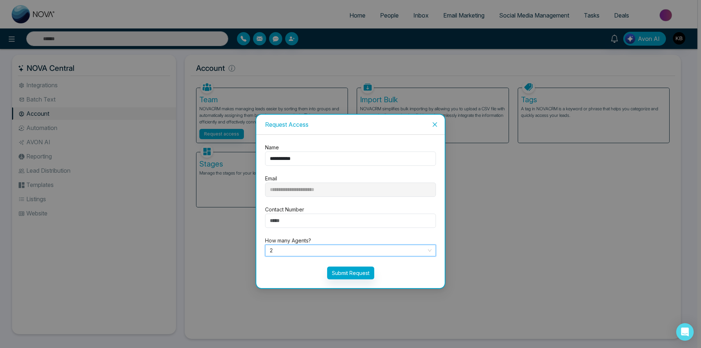
click at [434, 126] on icon "close" at bounding box center [435, 124] width 4 height 4
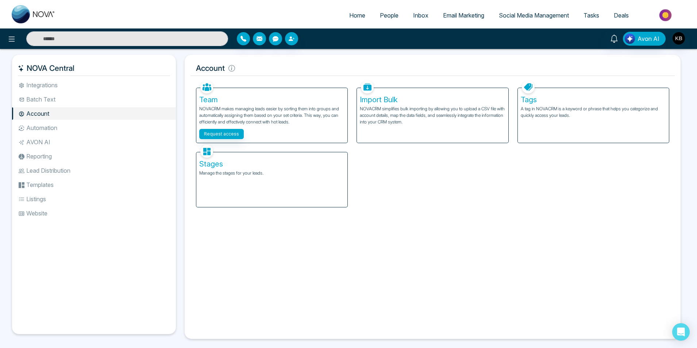
click at [280, 178] on div "Stages Manage the stages for your leads." at bounding box center [271, 179] width 151 height 55
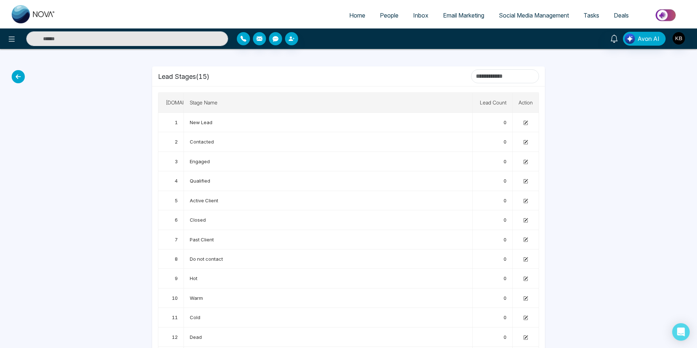
click at [15, 76] on icon at bounding box center [18, 76] width 13 height 13
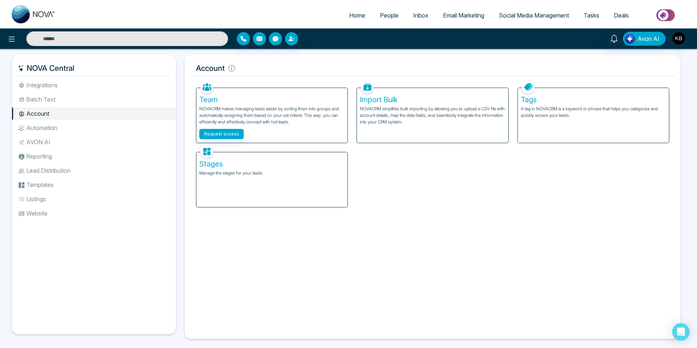
click at [241, 183] on div "Stages Manage the stages for your leads." at bounding box center [271, 179] width 151 height 55
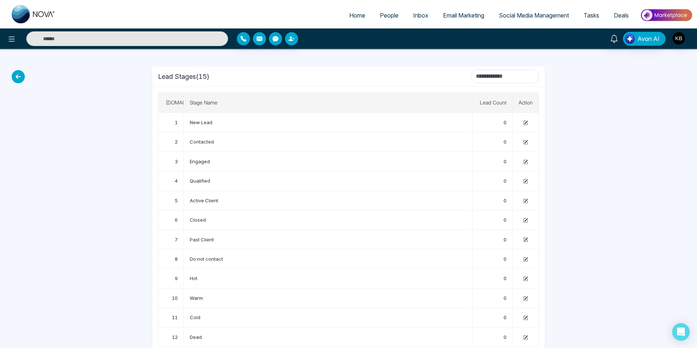
click at [19, 77] on icon at bounding box center [18, 76] width 13 height 13
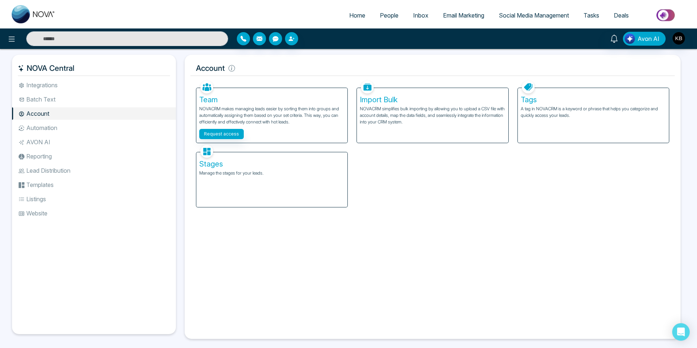
click at [59, 125] on li "Automation" at bounding box center [94, 128] width 164 height 12
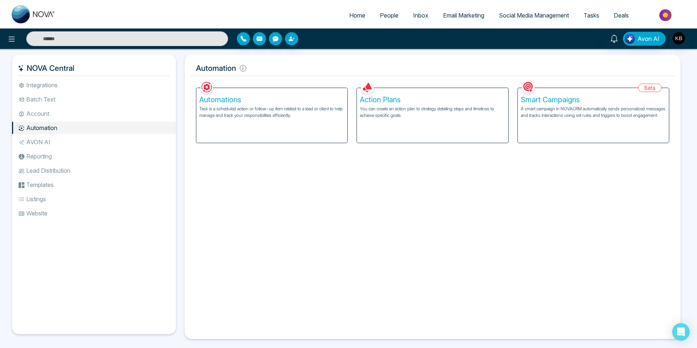
click at [315, 119] on div "Automations Task is a scheduled action or follow-up item related to a lead or c…" at bounding box center [271, 115] width 151 height 55
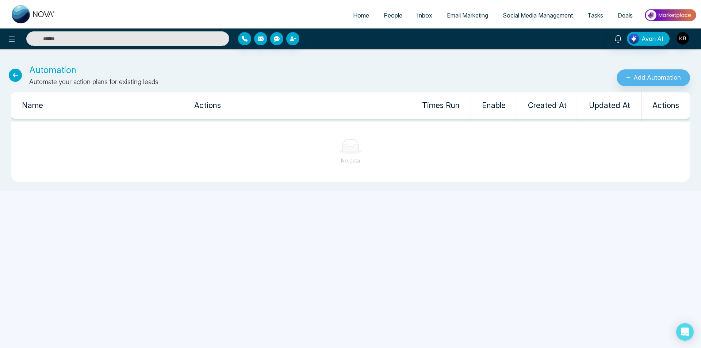
click at [15, 74] on icon at bounding box center [15, 75] width 13 height 13
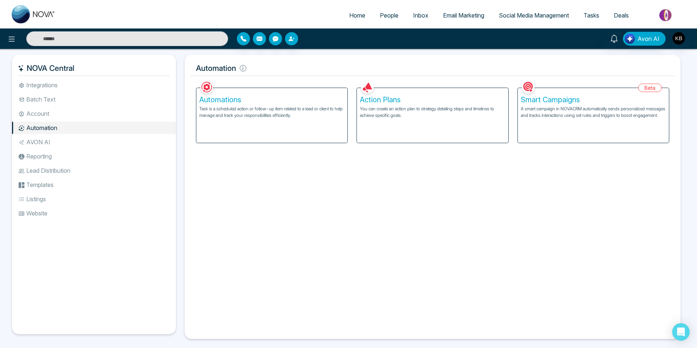
click at [50, 142] on li "AVON AI" at bounding box center [94, 142] width 164 height 12
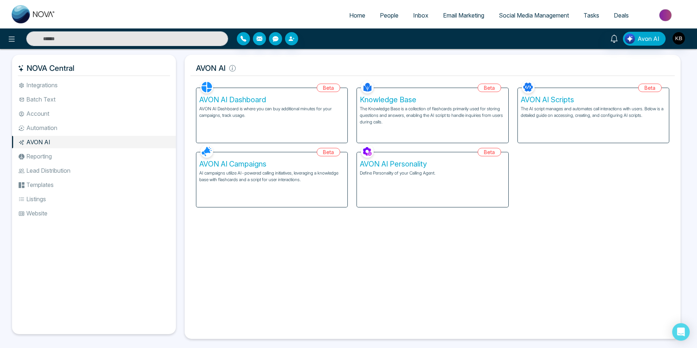
click at [473, 157] on div "AVON AI Personality Define Personality of your Calling Agent." at bounding box center [432, 179] width 151 height 55
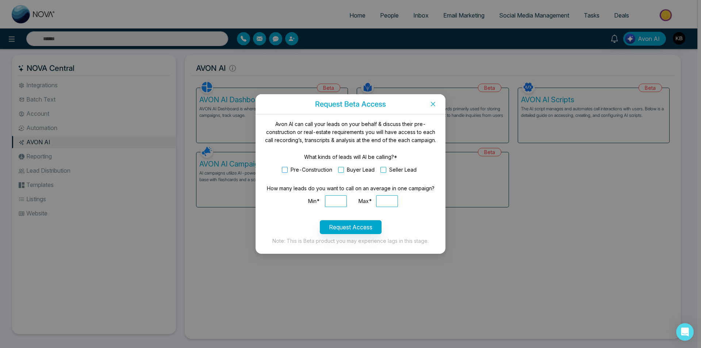
click at [286, 167] on span at bounding box center [285, 170] width 6 height 6
click at [340, 169] on span at bounding box center [341, 170] width 6 height 6
click at [384, 169] on span at bounding box center [383, 170] width 6 height 6
click at [432, 101] on icon "close" at bounding box center [433, 104] width 6 height 6
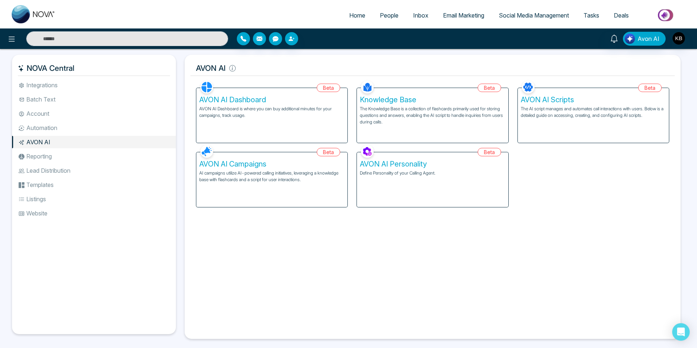
click at [48, 157] on li "Reporting" at bounding box center [94, 156] width 164 height 12
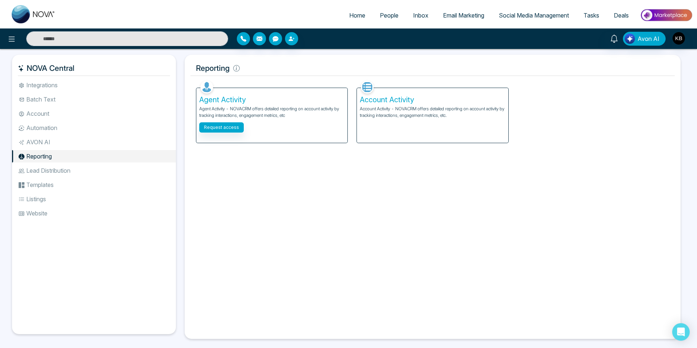
click at [52, 174] on li "Lead Distribution" at bounding box center [94, 170] width 164 height 12
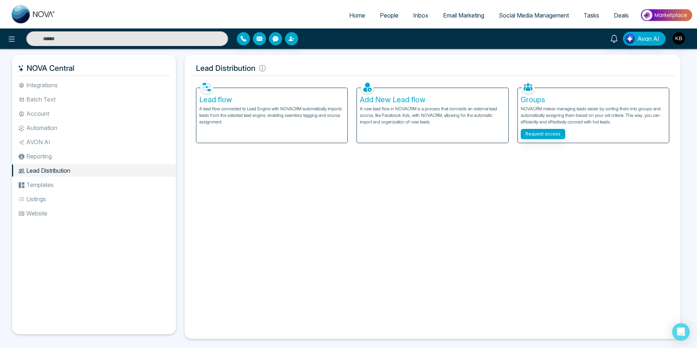
click at [49, 181] on li "Templates" at bounding box center [94, 185] width 164 height 12
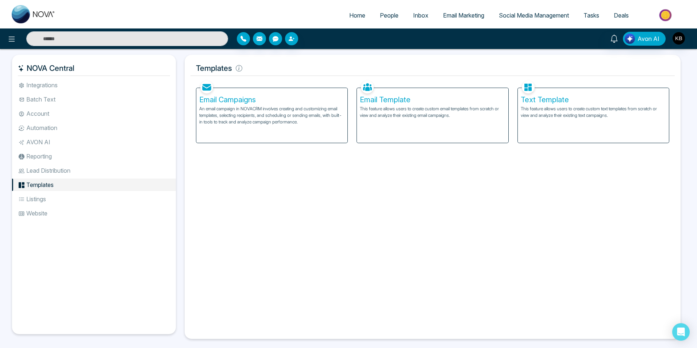
click at [301, 126] on div "Email Campaigns An email campaign in NOVACRM involves creating and customizing …" at bounding box center [271, 115] width 151 height 55
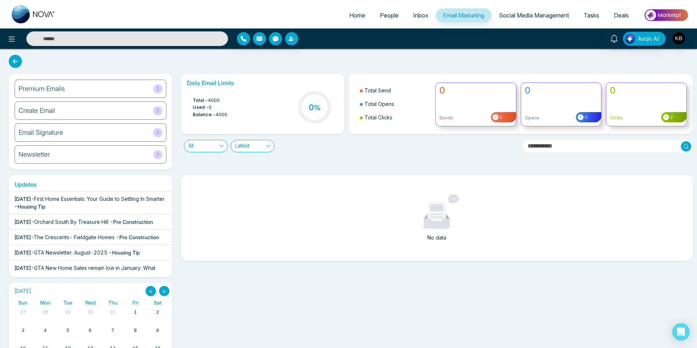
click at [152, 157] on div "Newsletter" at bounding box center [91, 154] width 152 height 18
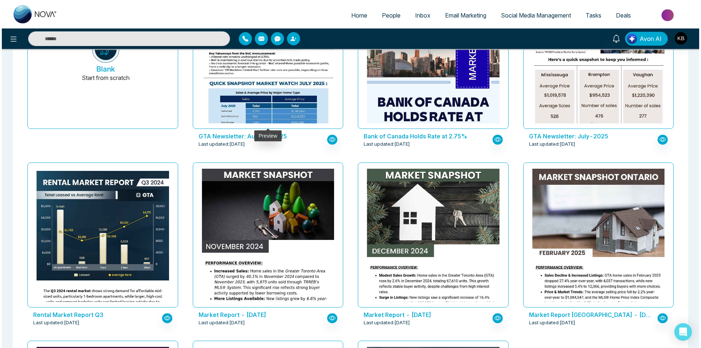
scroll to position [73, 0]
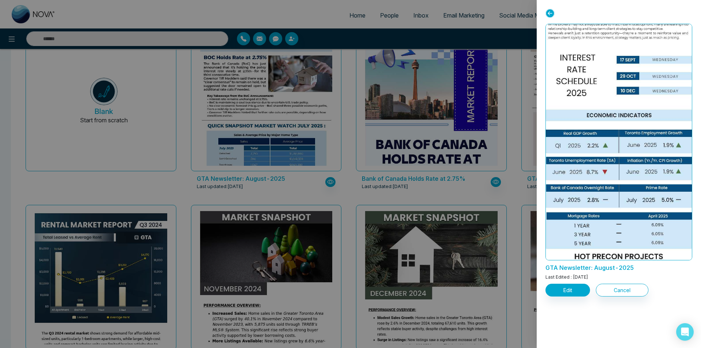
scroll to position [649, 0]
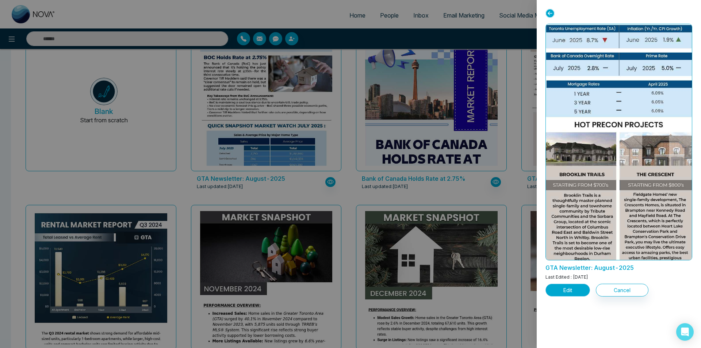
click at [574, 288] on button "Edit" at bounding box center [567, 290] width 45 height 13
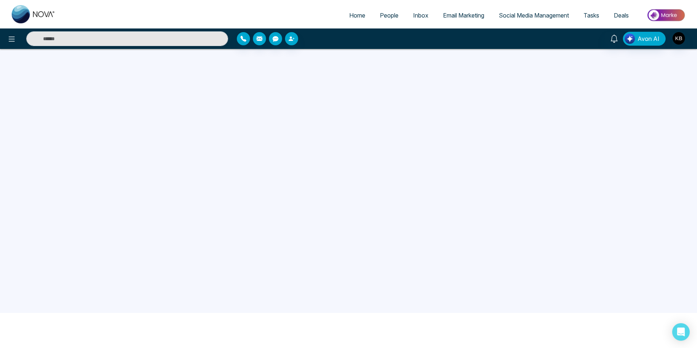
scroll to position [69, 0]
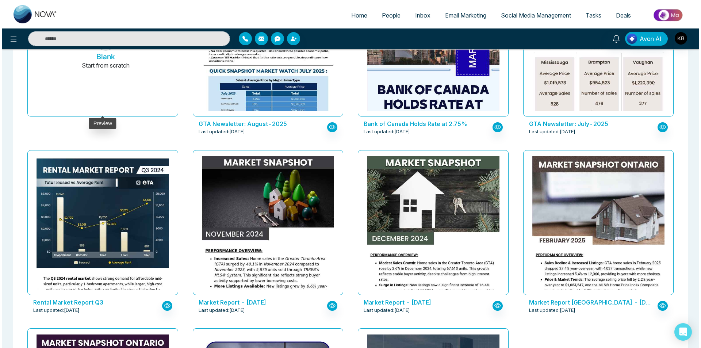
scroll to position [146, 0]
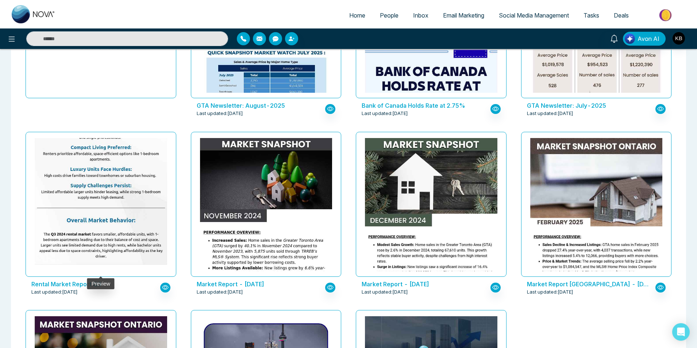
click at [127, 175] on img at bounding box center [101, 80] width 265 height 369
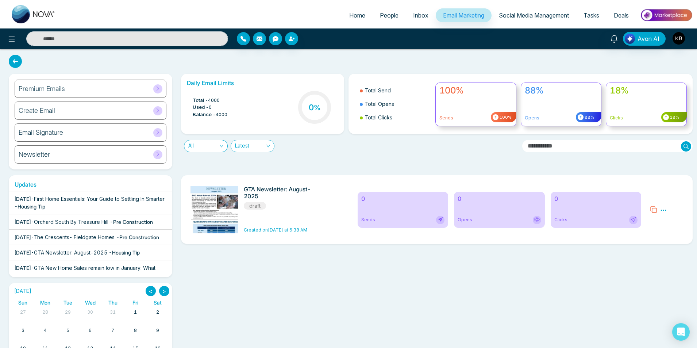
click at [664, 212] on icon at bounding box center [663, 210] width 7 height 7
click at [674, 244] on span "Delete" at bounding box center [674, 242] width 16 height 6
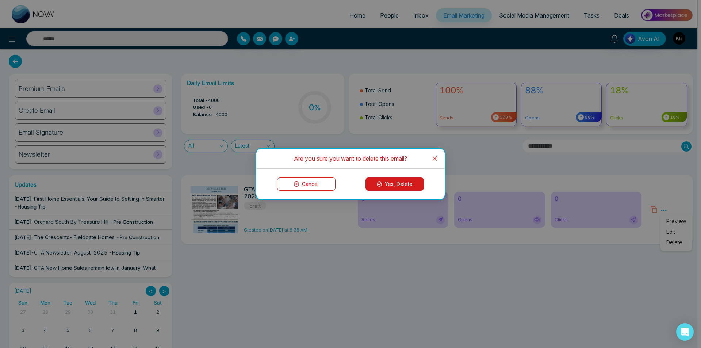
click at [395, 183] on button "Yes, Delete" at bounding box center [394, 183] width 58 height 13
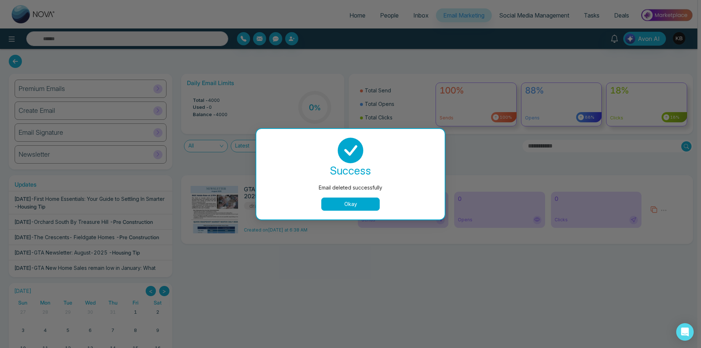
click at [346, 200] on button "Okay" at bounding box center [350, 204] width 58 height 13
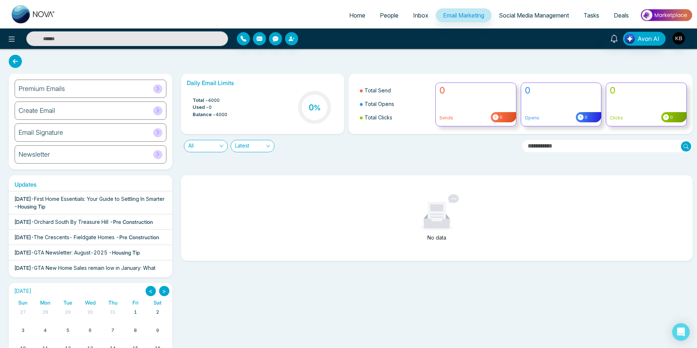
click at [341, 206] on div at bounding box center [437, 212] width 495 height 37
click at [87, 131] on div "Email Signature" at bounding box center [91, 132] width 152 height 18
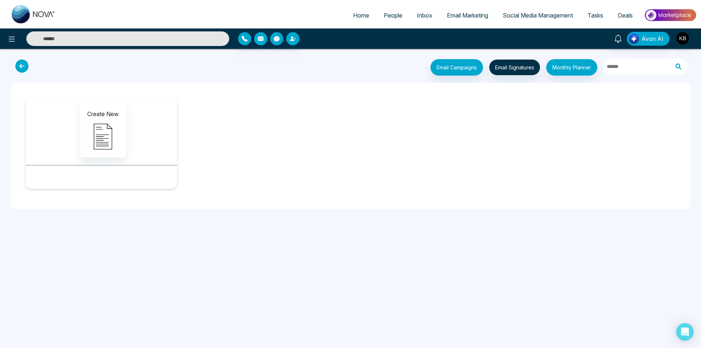
click at [19, 59] on div "Email Campaigns Start from scratch? View my campaigns Email Signatures Monthly …" at bounding box center [350, 67] width 689 height 22
click at [25, 68] on icon at bounding box center [21, 66] width 13 height 13
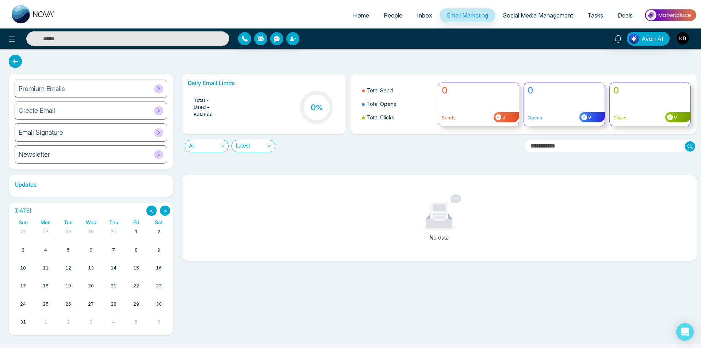
click at [81, 107] on div "Create Email" at bounding box center [91, 110] width 153 height 18
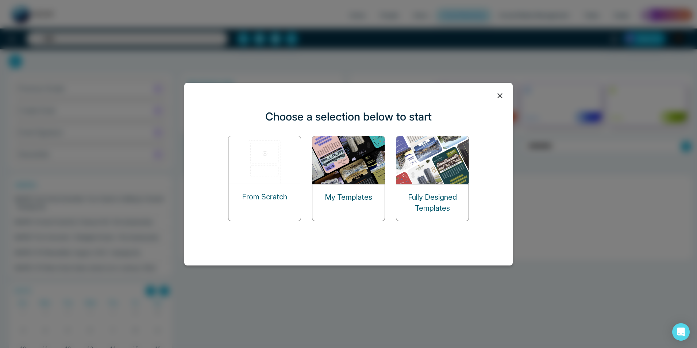
click at [433, 199] on p "Fully Designed Templates" at bounding box center [432, 203] width 72 height 22
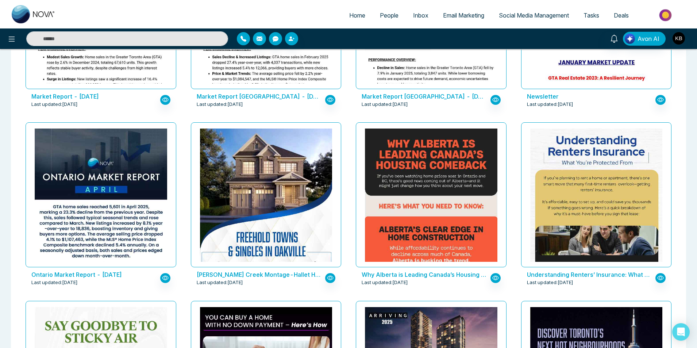
scroll to position [730, 0]
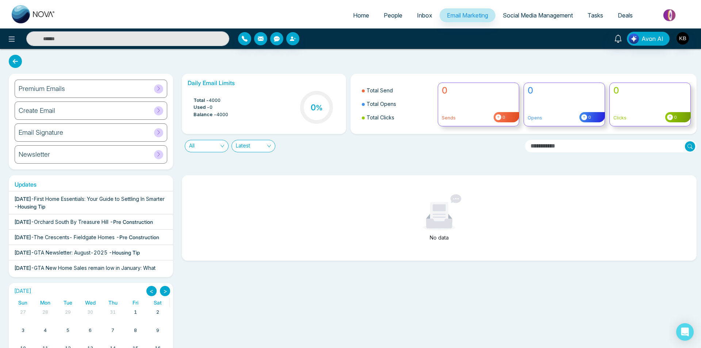
click at [159, 87] on icon at bounding box center [158, 88] width 5 height 5
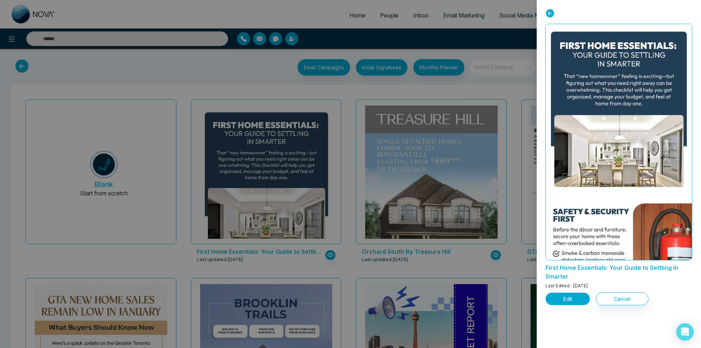
click at [571, 294] on button "Edit" at bounding box center [567, 298] width 45 height 13
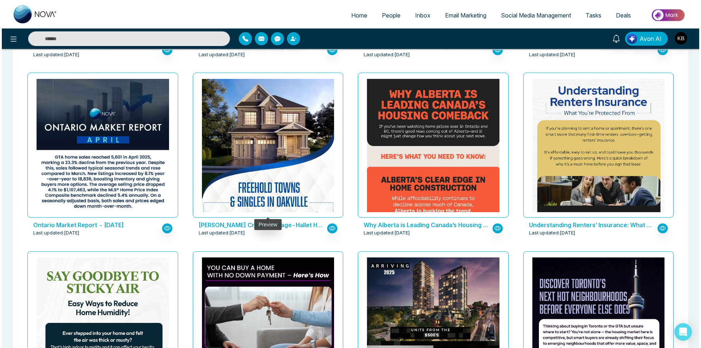
scroll to position [876, 0]
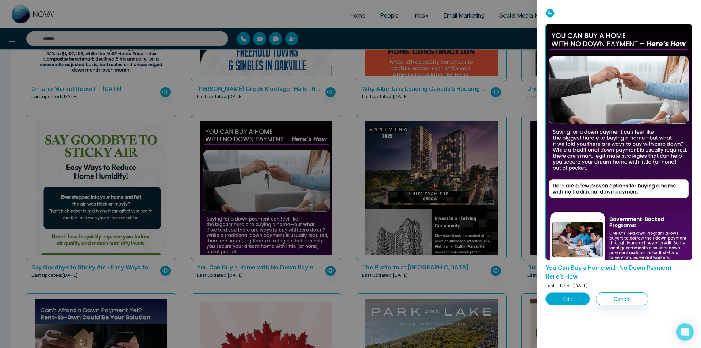
click at [574, 299] on button "Edit" at bounding box center [567, 298] width 45 height 13
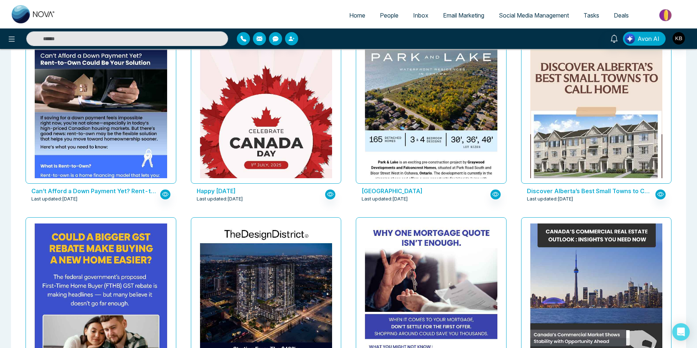
scroll to position [1132, 0]
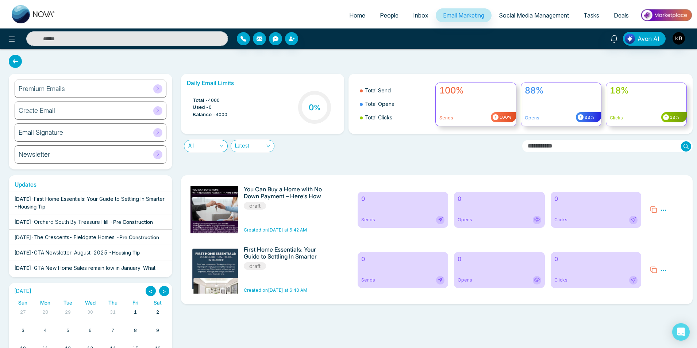
click at [93, 224] on span "Orchard South By Treasure Hill" at bounding box center [71, 222] width 74 height 6
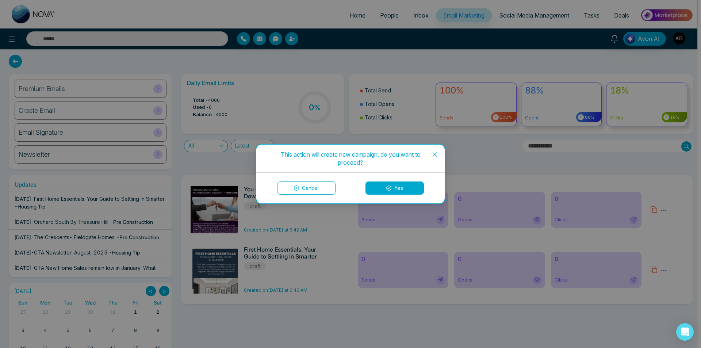
click at [384, 186] on button "Yes" at bounding box center [394, 187] width 58 height 13
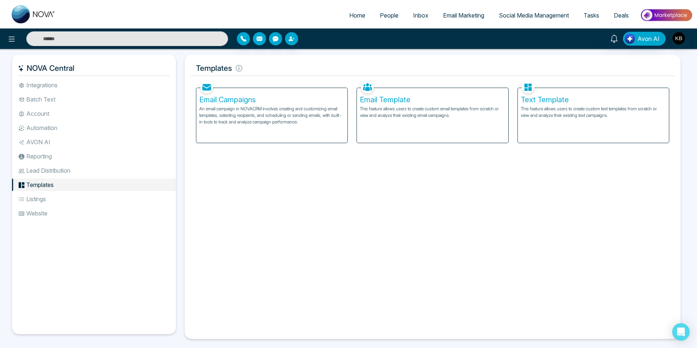
click at [411, 116] on p "This feature allows users to create custom email templates from scratch or view…" at bounding box center [432, 112] width 145 height 13
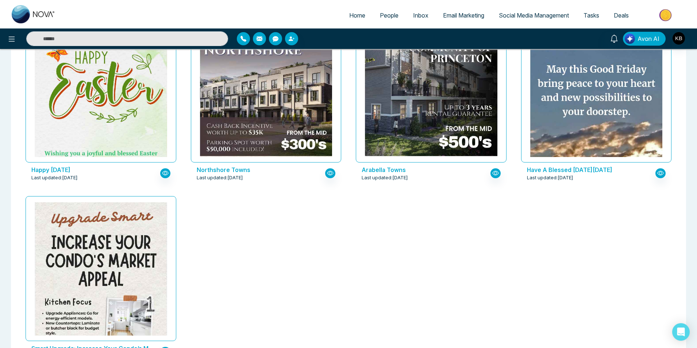
scroll to position [4406, 0]
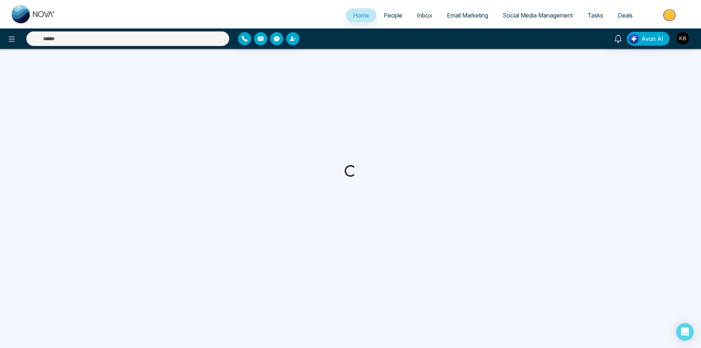
select select "*"
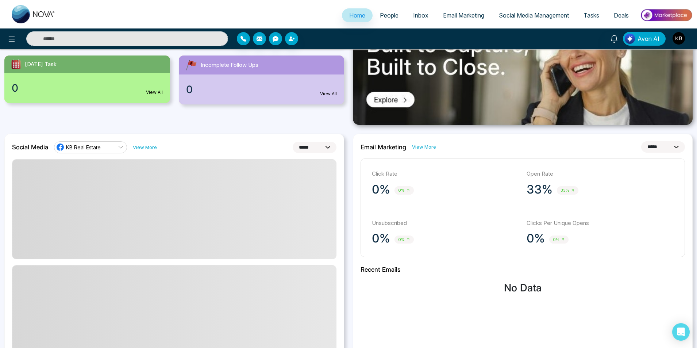
scroll to position [146, 0]
